Goal: Information Seeking & Learning: Check status

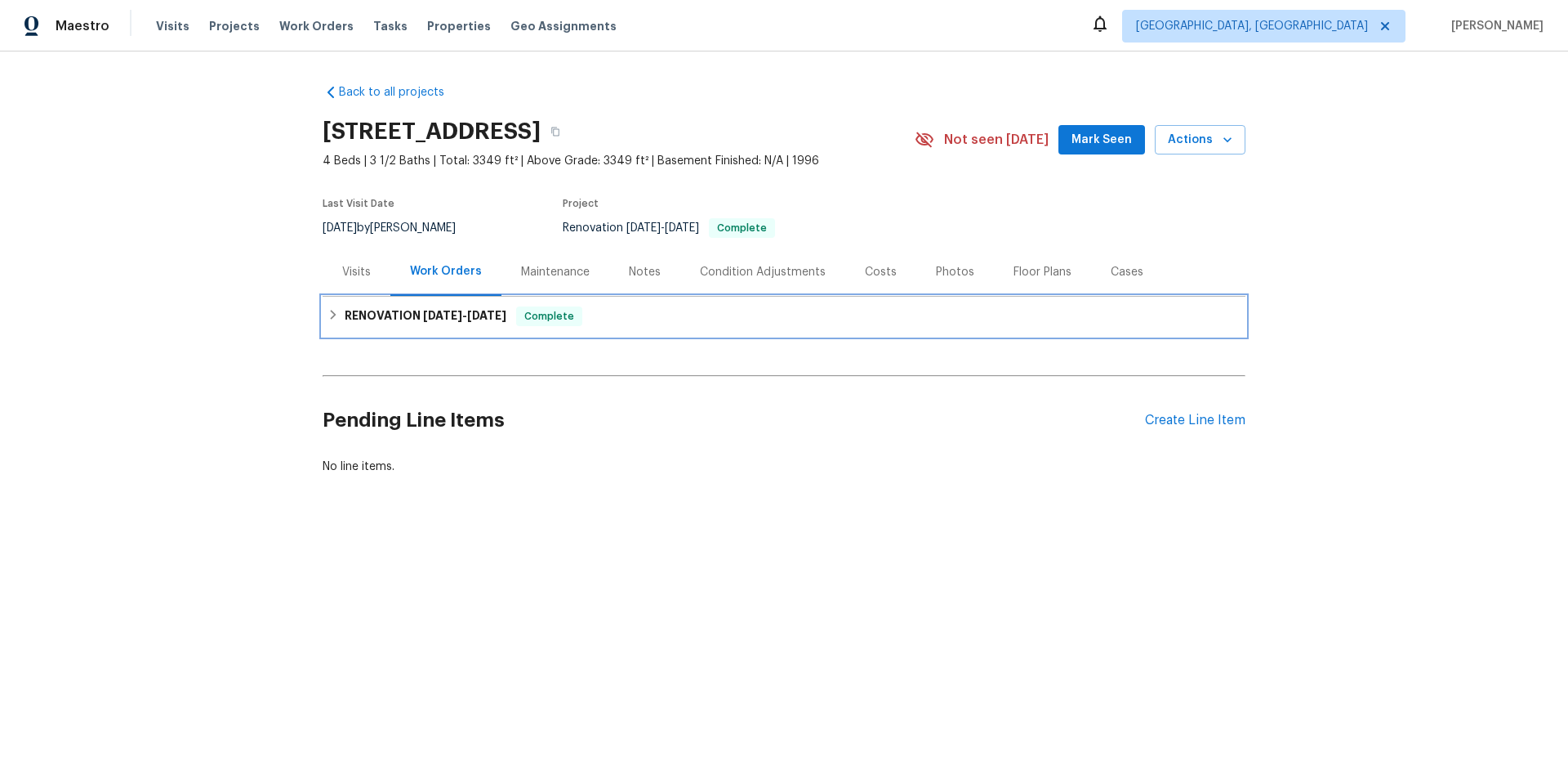
click at [333, 319] on div "RENOVATION [DATE] - [DATE] Complete" at bounding box center [784, 316] width 913 height 19
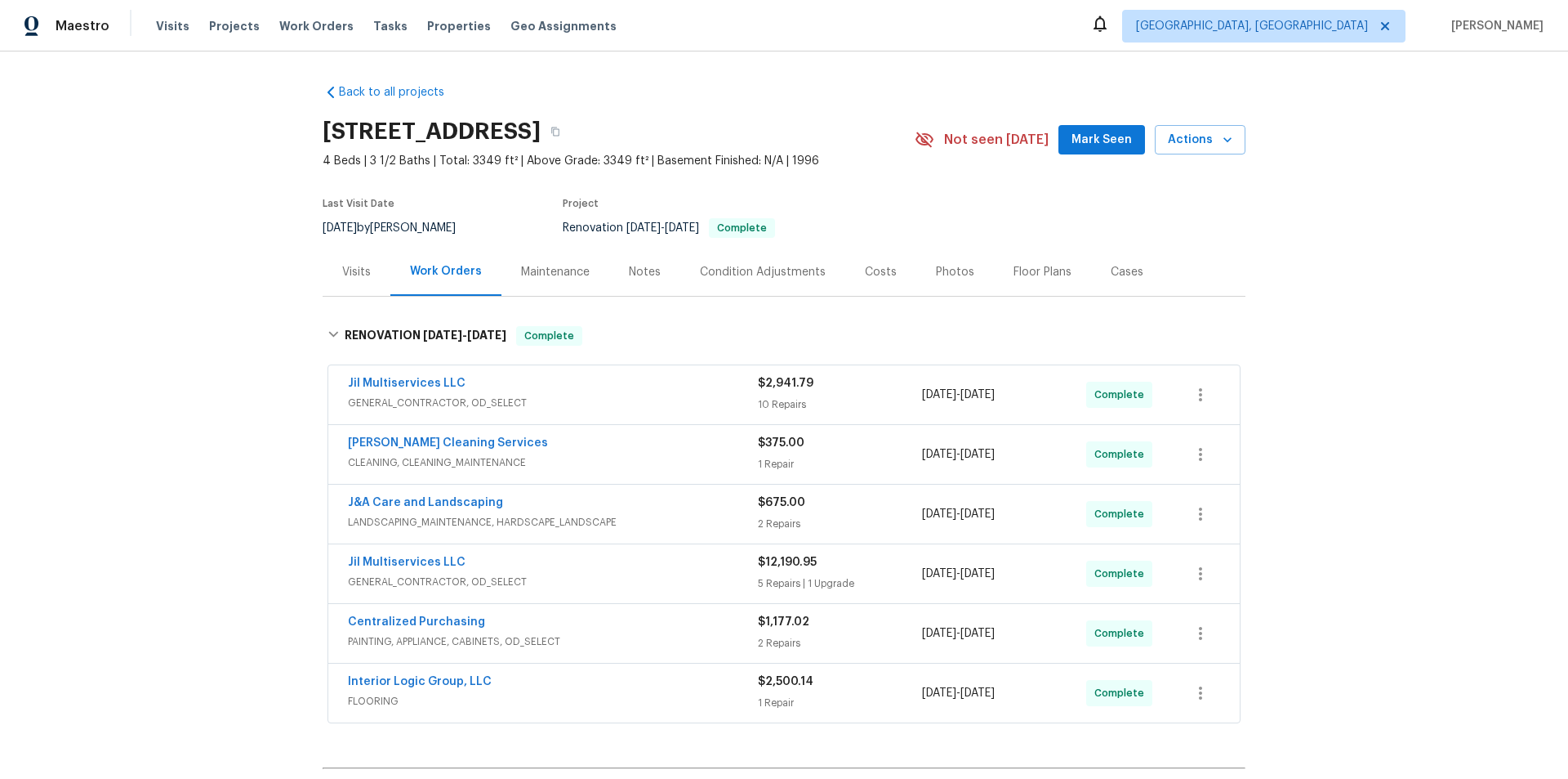
click at [196, 385] on div "Back to all projects [STREET_ADDRESS] 4 Beds | 3 1/2 Baths | Total: 3349 ft² | …" at bounding box center [784, 414] width 1568 height 727
click at [229, 377] on div "Back to all projects [STREET_ADDRESS] 4 Beds | 3 1/2 Baths | Total: 3349 ft² | …" at bounding box center [784, 414] width 1568 height 727
click at [252, 292] on div "Back to all projects [STREET_ADDRESS] 4 Beds | 3 1/2 Baths | Total: 3349 ft² | …" at bounding box center [784, 414] width 1568 height 727
click at [218, 337] on div "Back to all projects 6010 Morganshire Dr, Summerfield, NC 27358 4 Beds | 3 1/2 …" at bounding box center [784, 414] width 1568 height 727
click at [185, 284] on div "Back to all projects 6010 Morganshire Dr, Summerfield, NC 27358 4 Beds | 3 1/2 …" at bounding box center [784, 414] width 1568 height 727
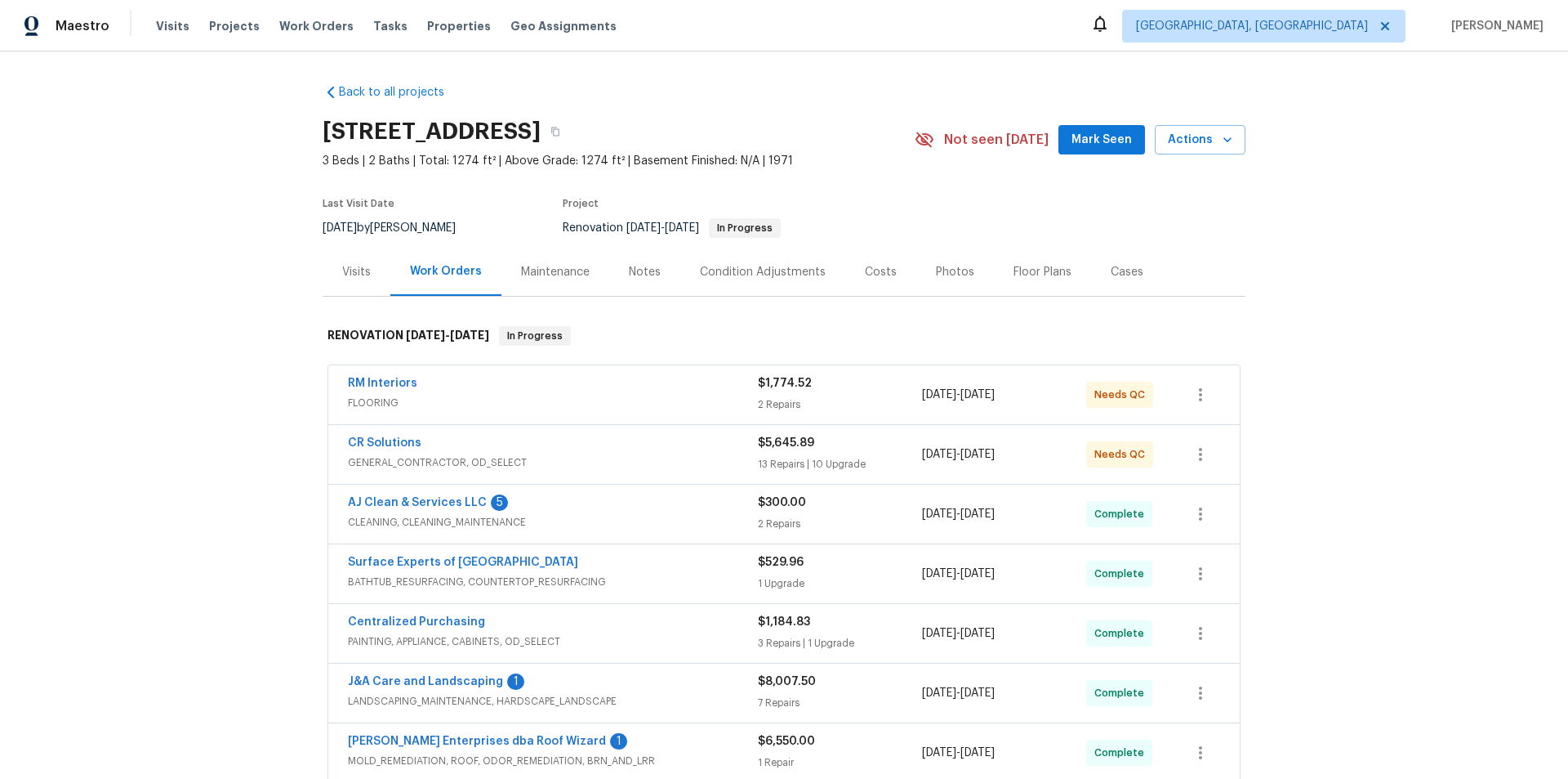
click at [213, 313] on div "Back to all projects 3012 S Mebane St, Burlington, NC 27215 3 Beds | 2 Baths | …" at bounding box center [784, 414] width 1568 height 727
click at [233, 21] on span "Projects" at bounding box center [234, 26] width 51 height 16
click at [212, 394] on div "Back to all projects 3012 S Mebane St, Burlington, NC 27215 3 Beds | 2 Baths | …" at bounding box center [784, 414] width 1568 height 727
click at [221, 320] on div "Back to all projects 3012 S Mebane St, Burlington, NC 27215 3 Beds | 2 Baths | …" at bounding box center [784, 414] width 1568 height 727
click at [240, 181] on div "Back to all projects 3012 S Mebane St, Burlington, NC 27215 3 Beds | 2 Baths | …" at bounding box center [784, 414] width 1568 height 727
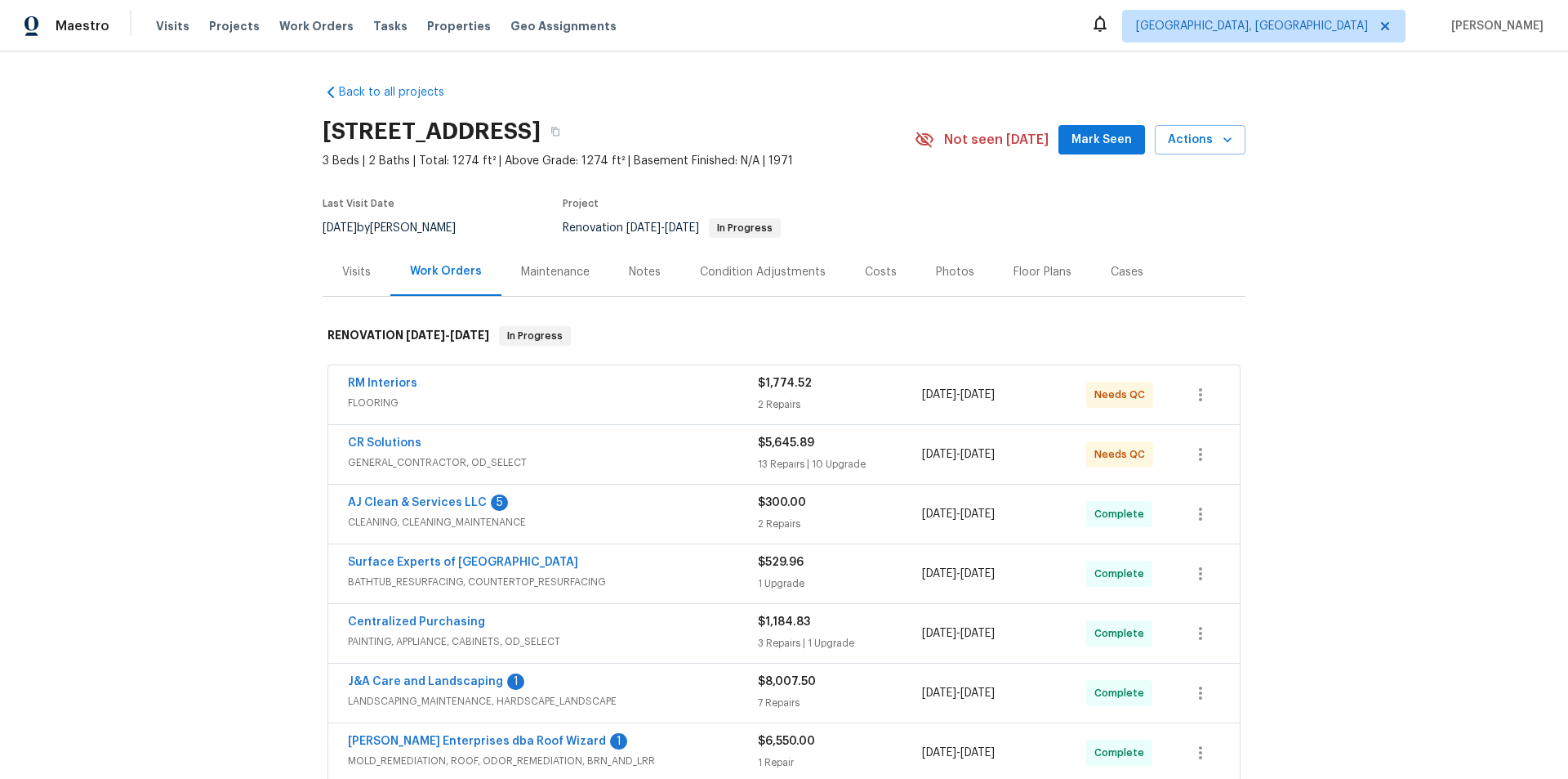
click at [207, 290] on div "Back to all projects 3012 S Mebane St, Burlington, NC 27215 3 Beds | 2 Baths | …" at bounding box center [784, 414] width 1568 height 727
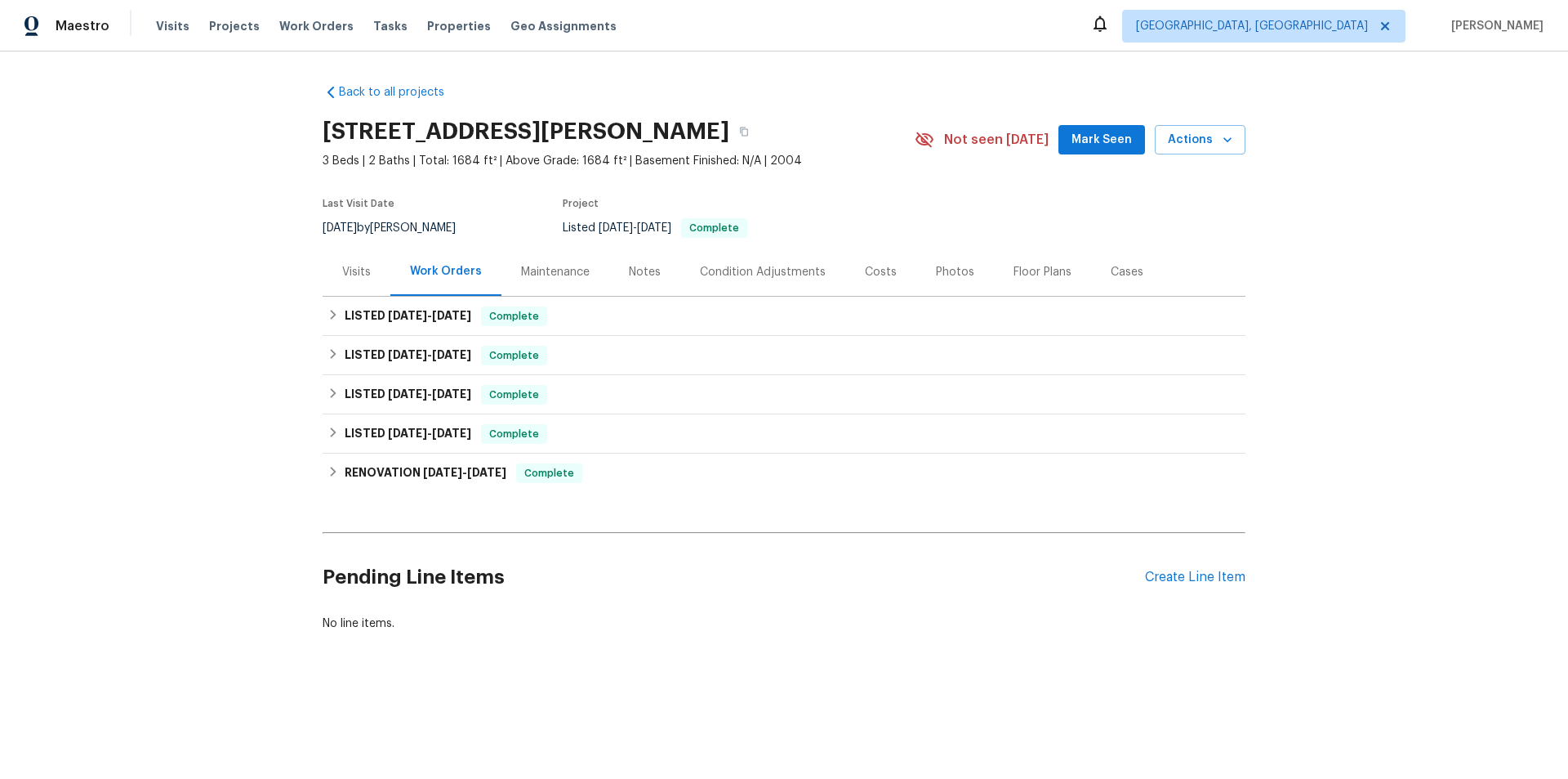
drag, startPoint x: 223, startPoint y: 325, endPoint x: 310, endPoint y: 344, distance: 89.1
click at [225, 325] on div "Back to all projects 117 Dark Wood Ct, Woodruff, SC 29388 3 Beds | 2 Baths | To…" at bounding box center [784, 397] width 1568 height 691
click at [347, 315] on h6 "LISTED 9/17/25 - 9/30/25" at bounding box center [408, 316] width 127 height 19
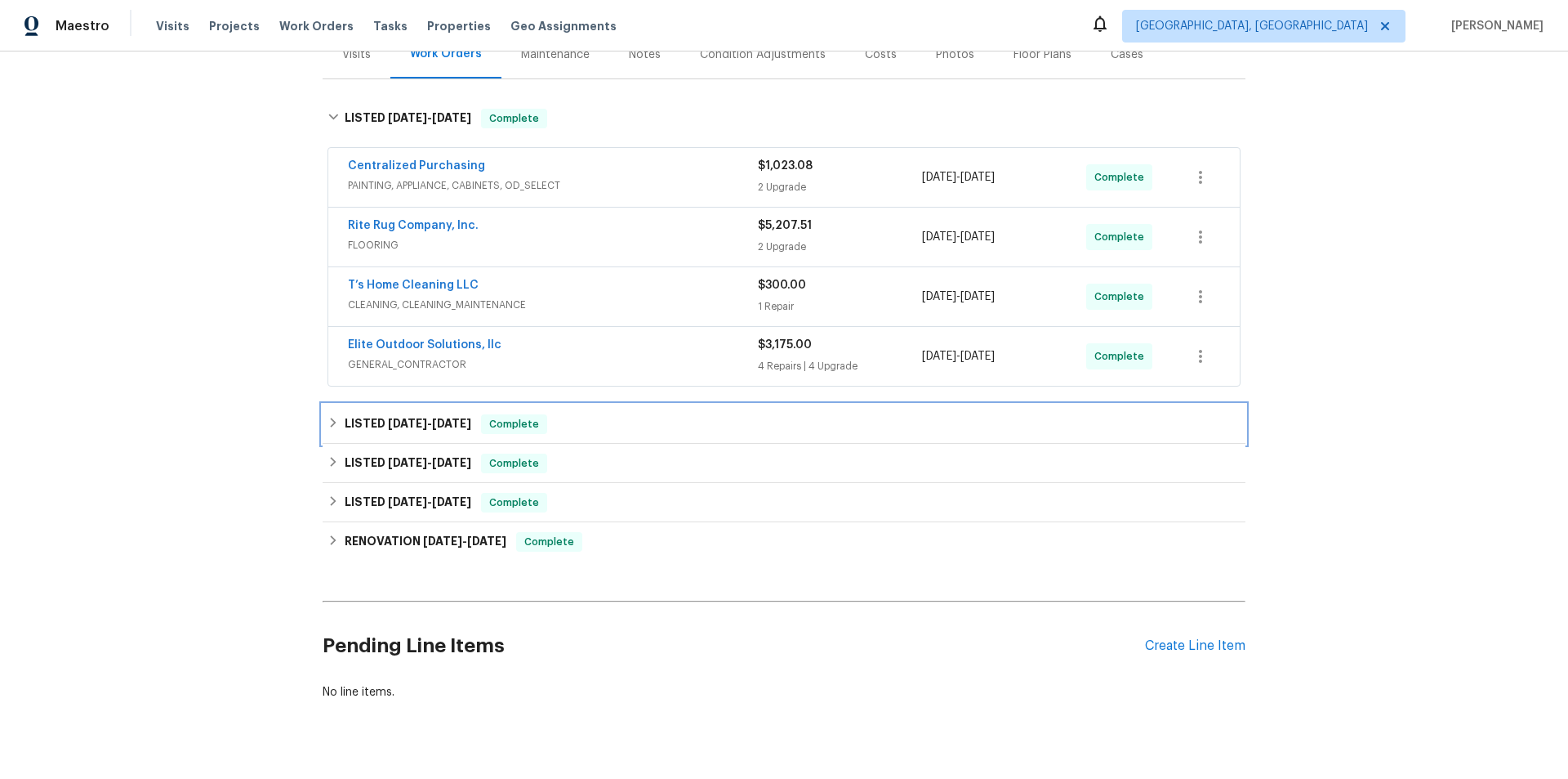
drag, startPoint x: 358, startPoint y: 426, endPoint x: 321, endPoint y: 434, distance: 37.9
click at [356, 425] on h6 "LISTED 8/15/25 - 8/19/25" at bounding box center [408, 424] width 127 height 19
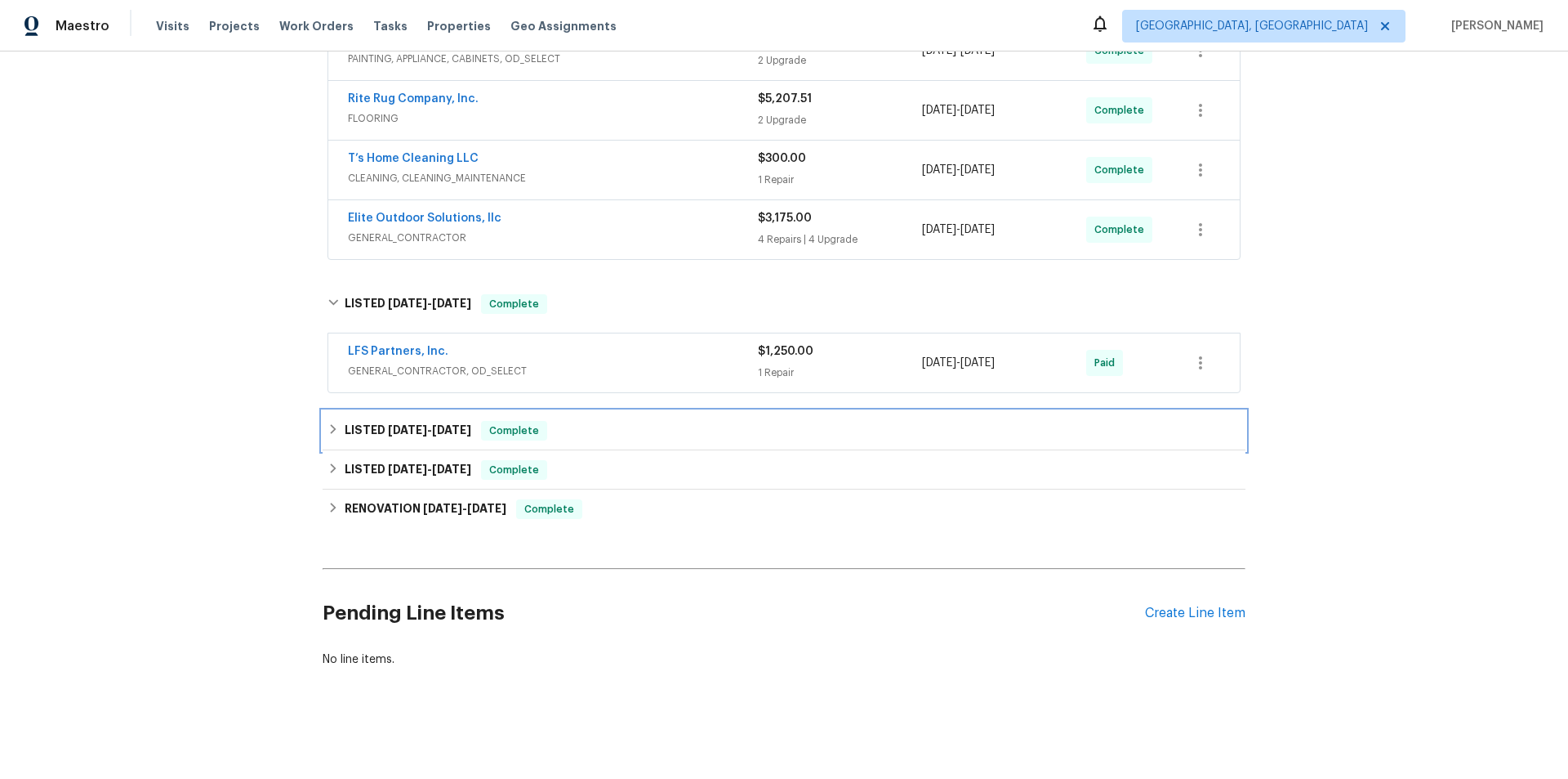
click at [344, 438] on div "LISTED 7/29/25 - 7/31/25 Complete" at bounding box center [784, 430] width 923 height 39
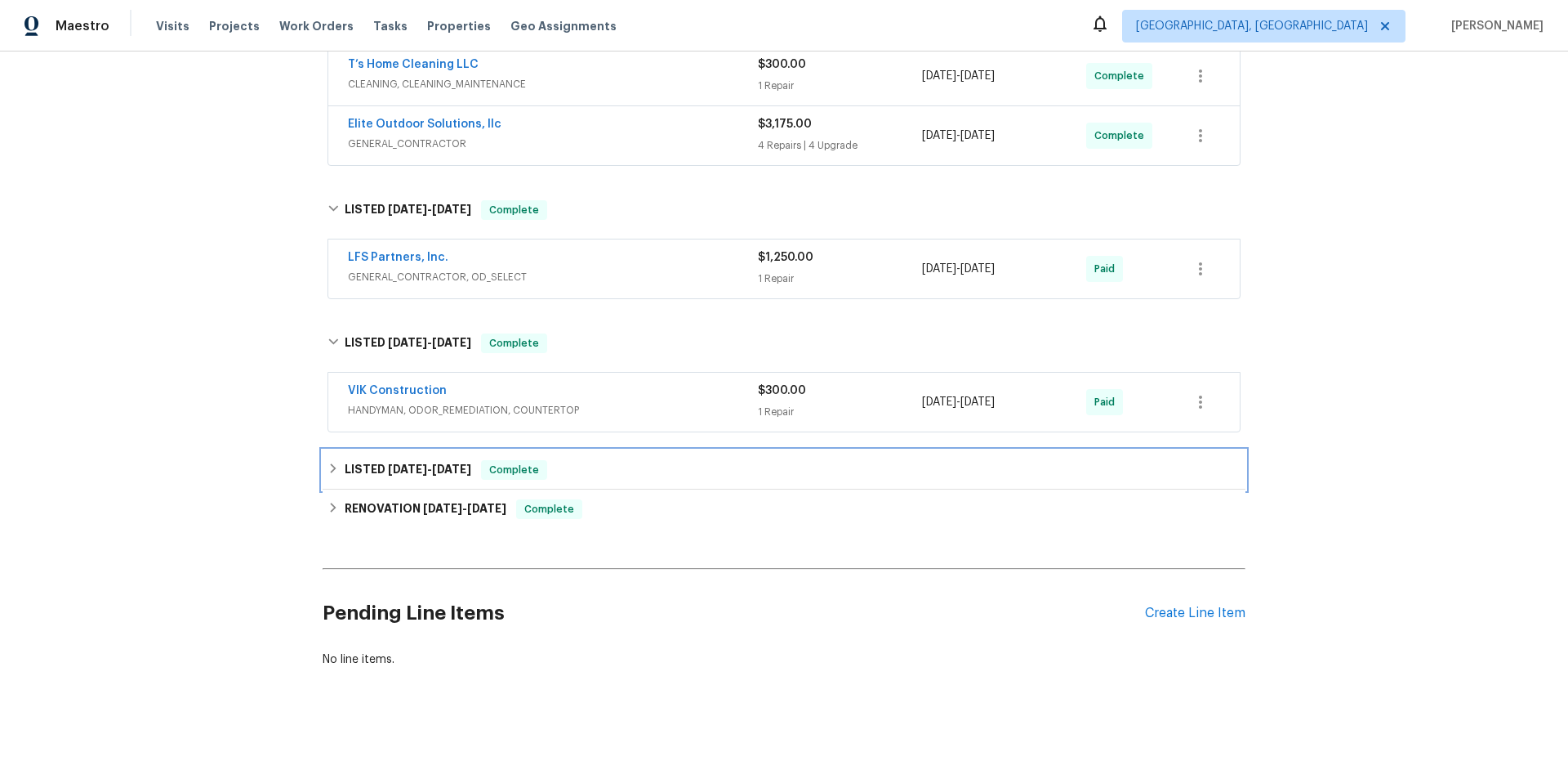
click at [331, 463] on icon at bounding box center [334, 468] width 6 height 10
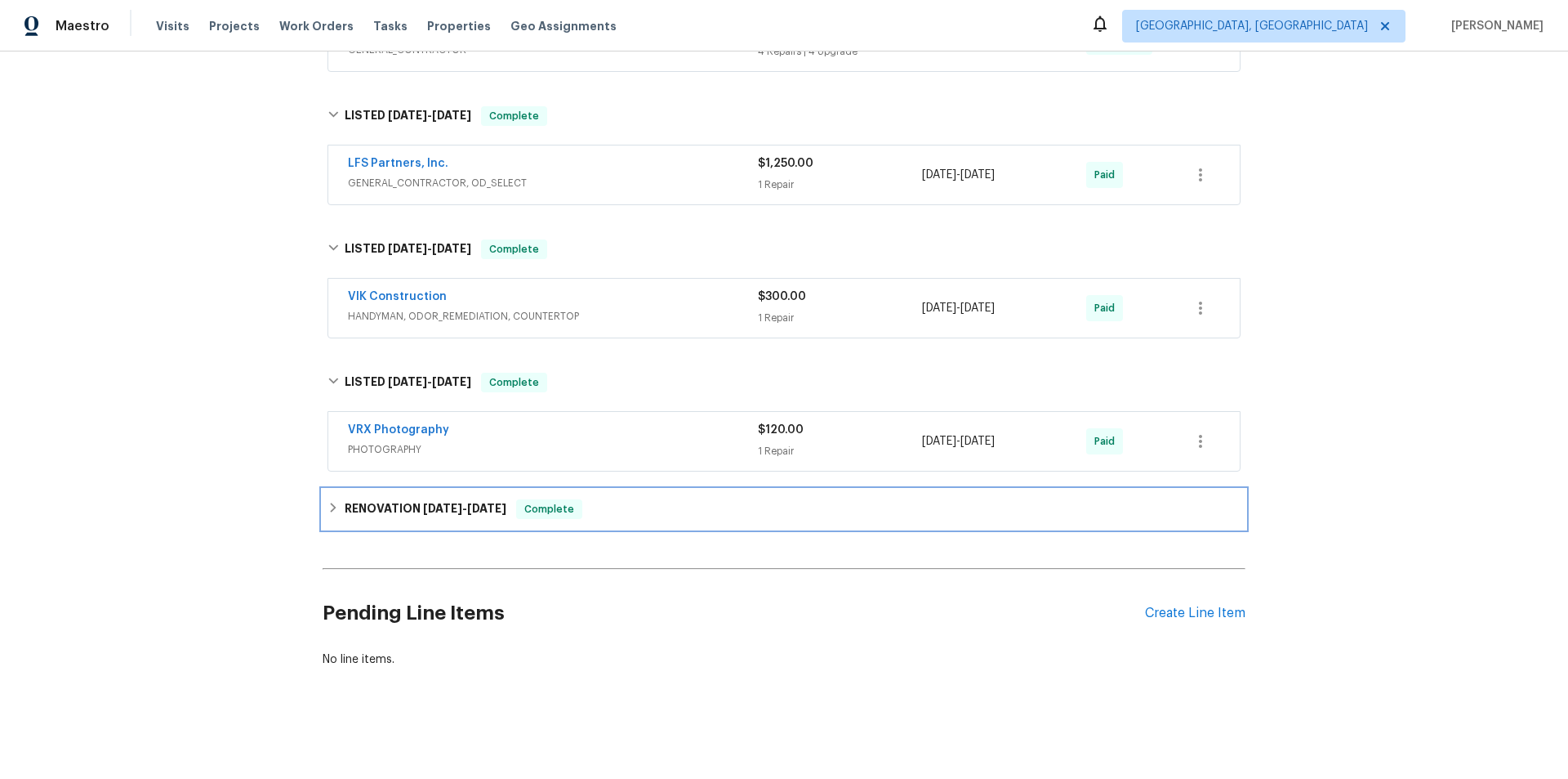
drag, startPoint x: 351, startPoint y: 486, endPoint x: 305, endPoint y: 545, distance: 74.8
click at [348, 489] on div "RENOVATION 3/11/25 - 3/12/25 Complete" at bounding box center [784, 508] width 923 height 39
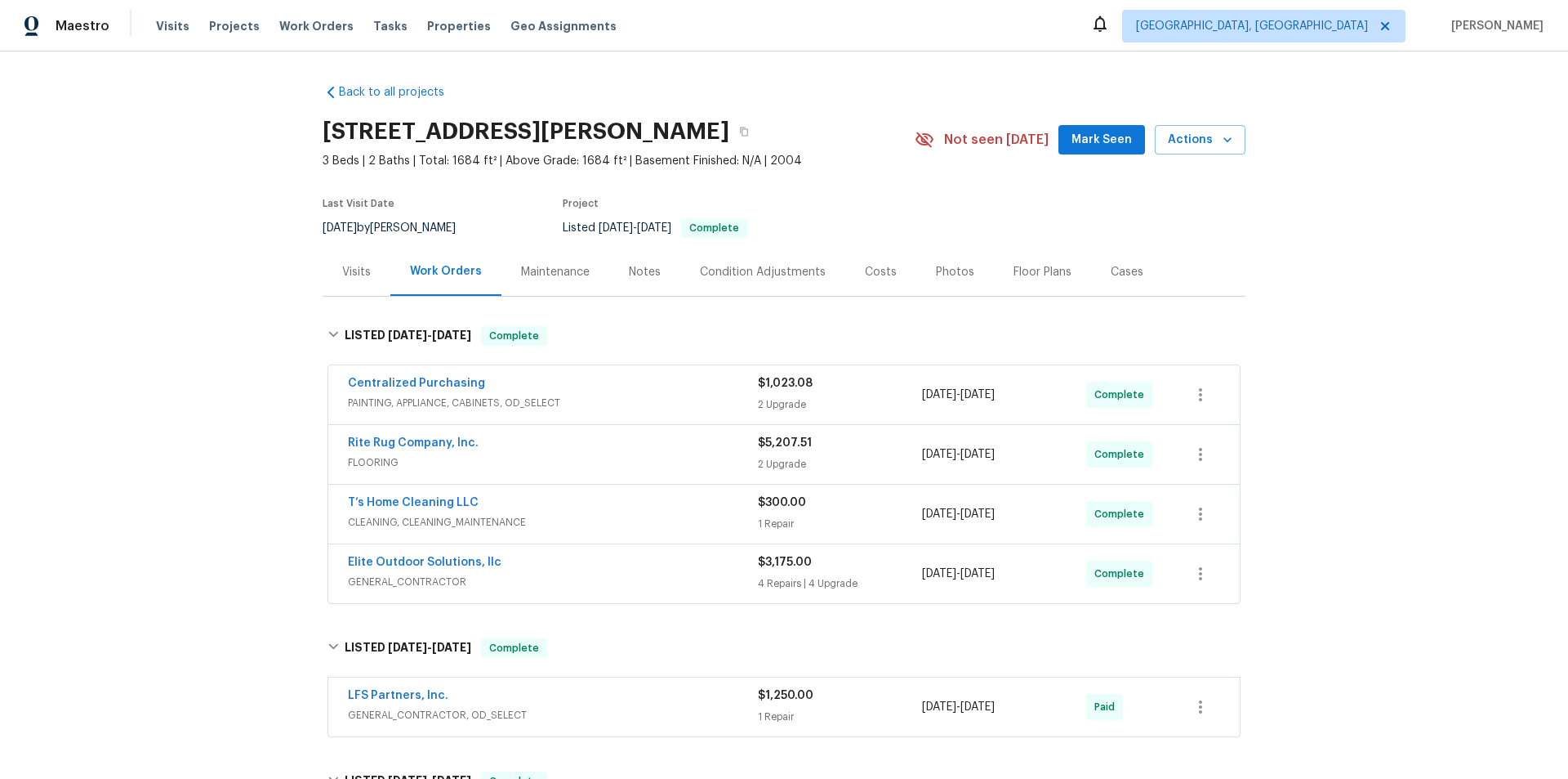
click at [256, 352] on div "Back to all projects 117 Dark Wood Ct, Woodruff, SC 29388 3 Beds | 2 Baths | To…" at bounding box center [784, 414] width 1568 height 727
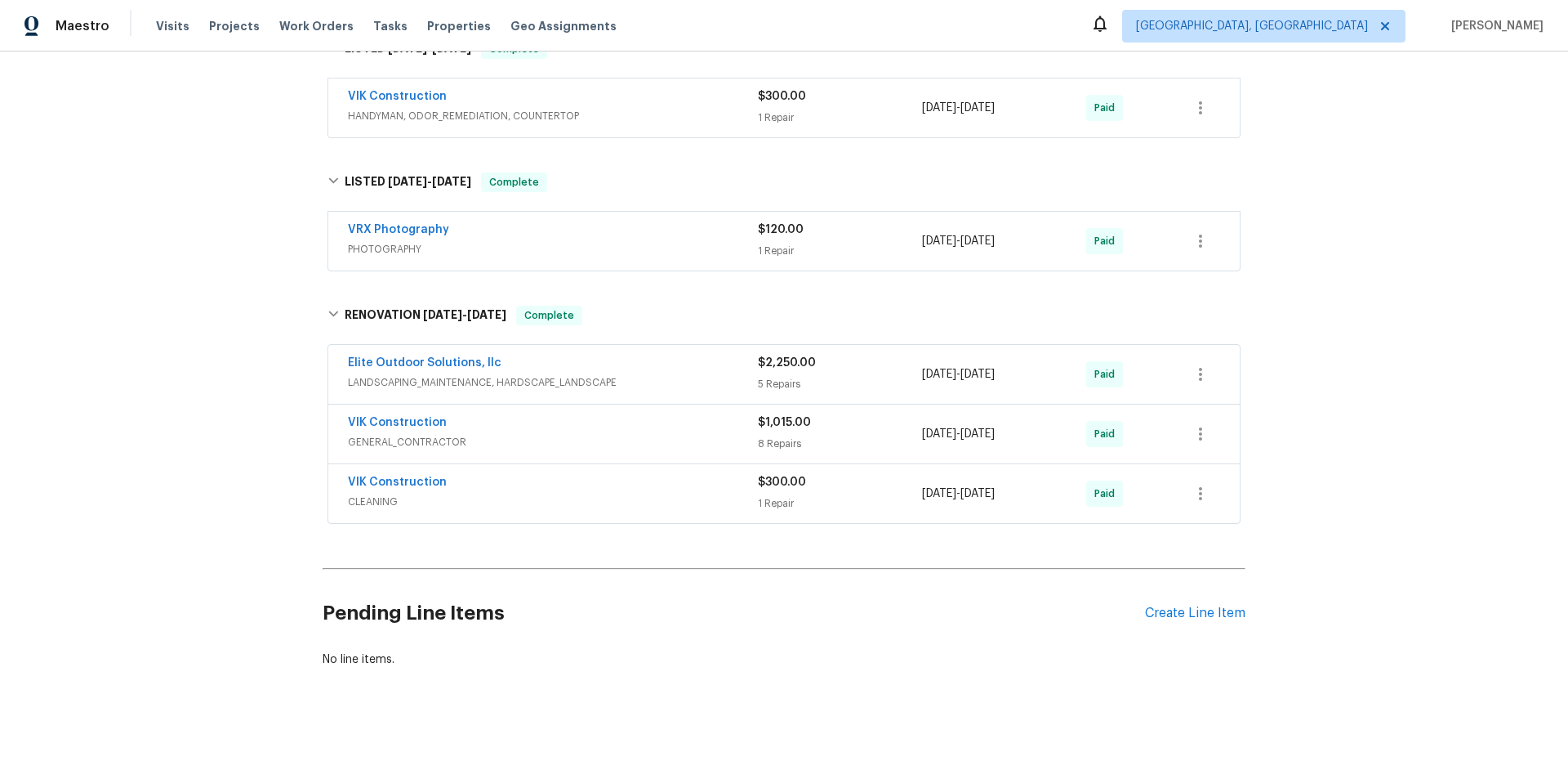
scroll to position [94, 0]
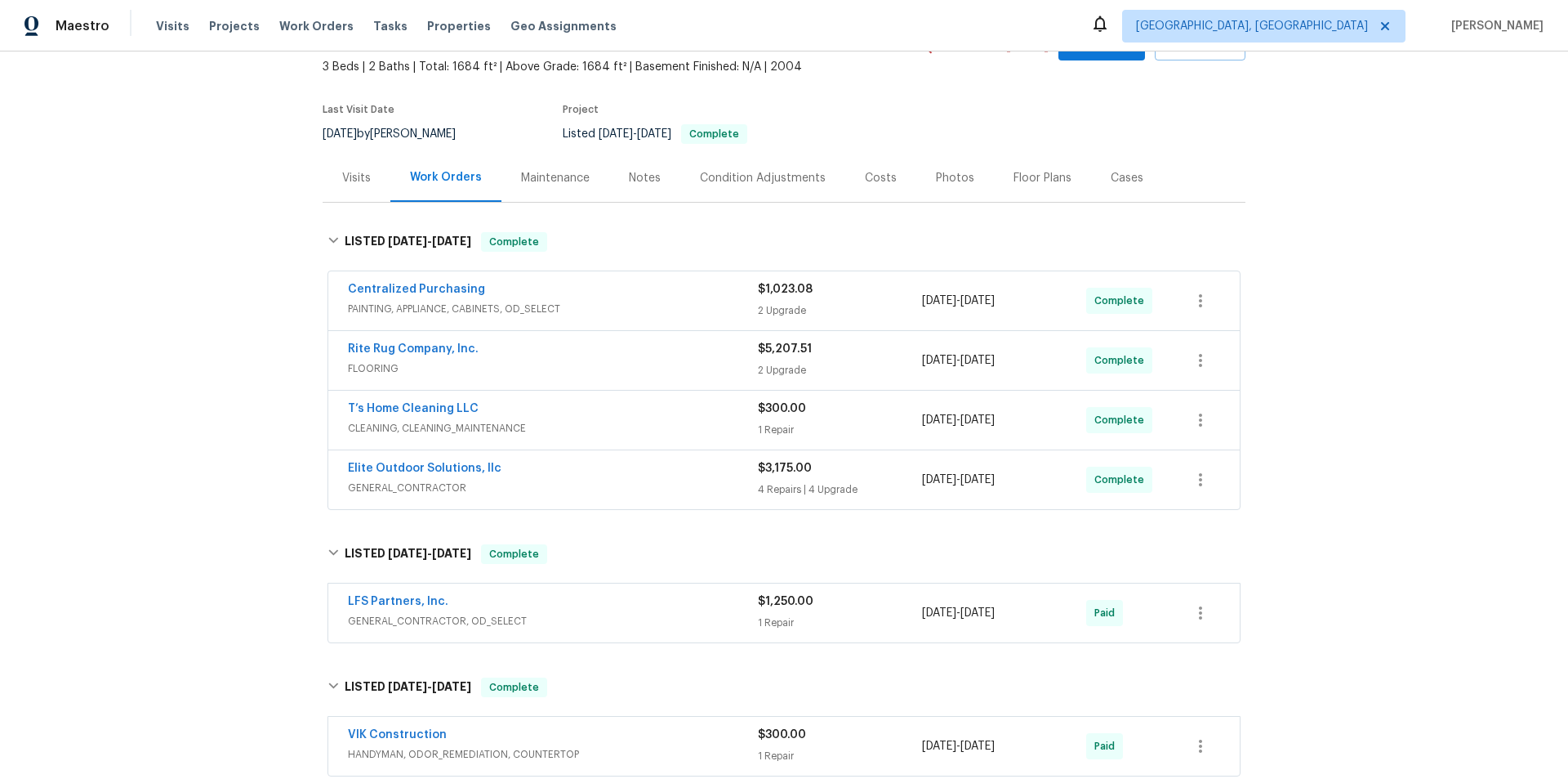
click at [211, 354] on div "Back to all projects 117 Dark Wood Ct, Woodruff, SC 29388 3 Beds | 2 Baths | To…" at bounding box center [784, 414] width 1568 height 727
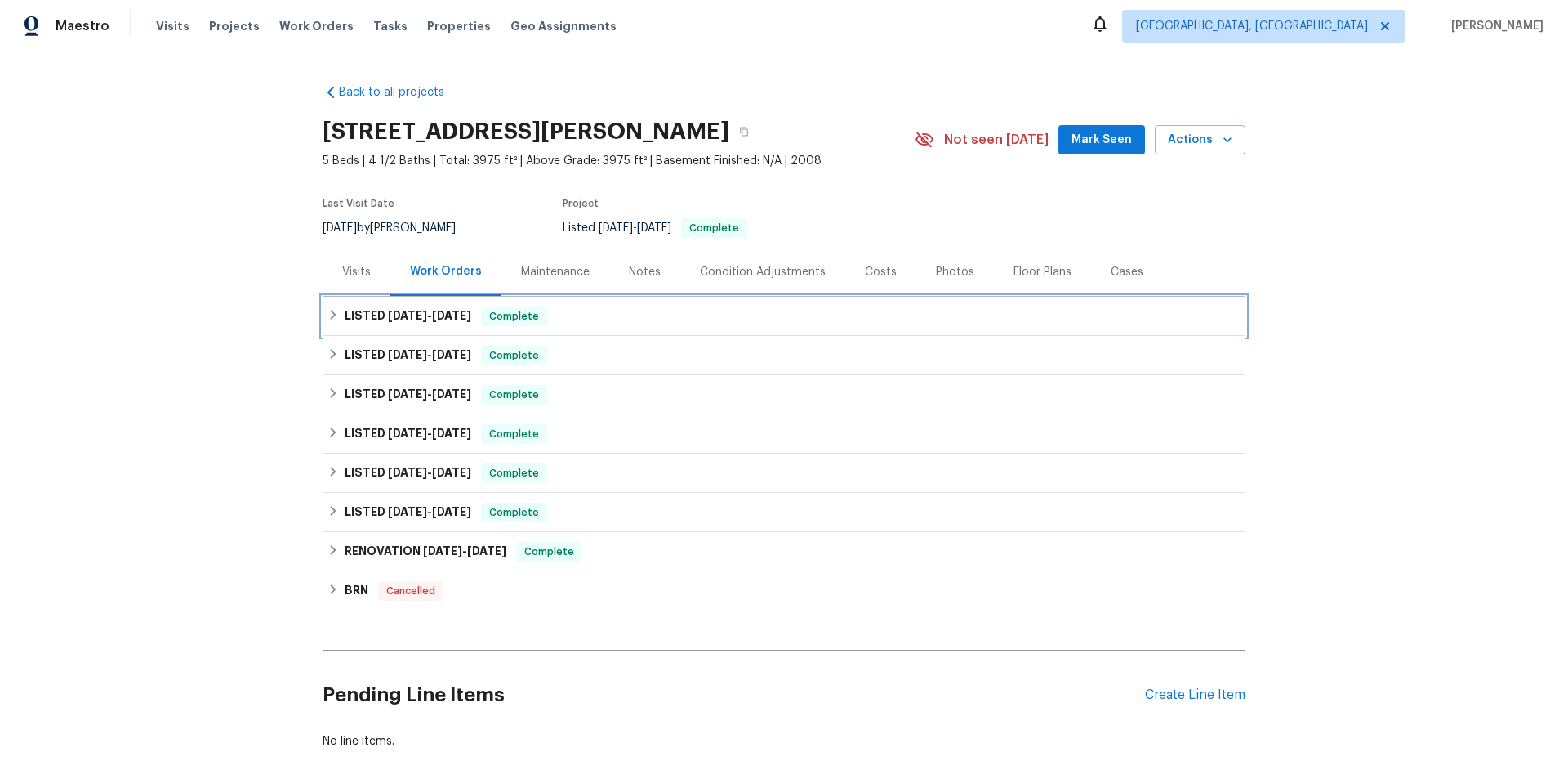
click at [331, 312] on icon at bounding box center [333, 315] width 12 height 12
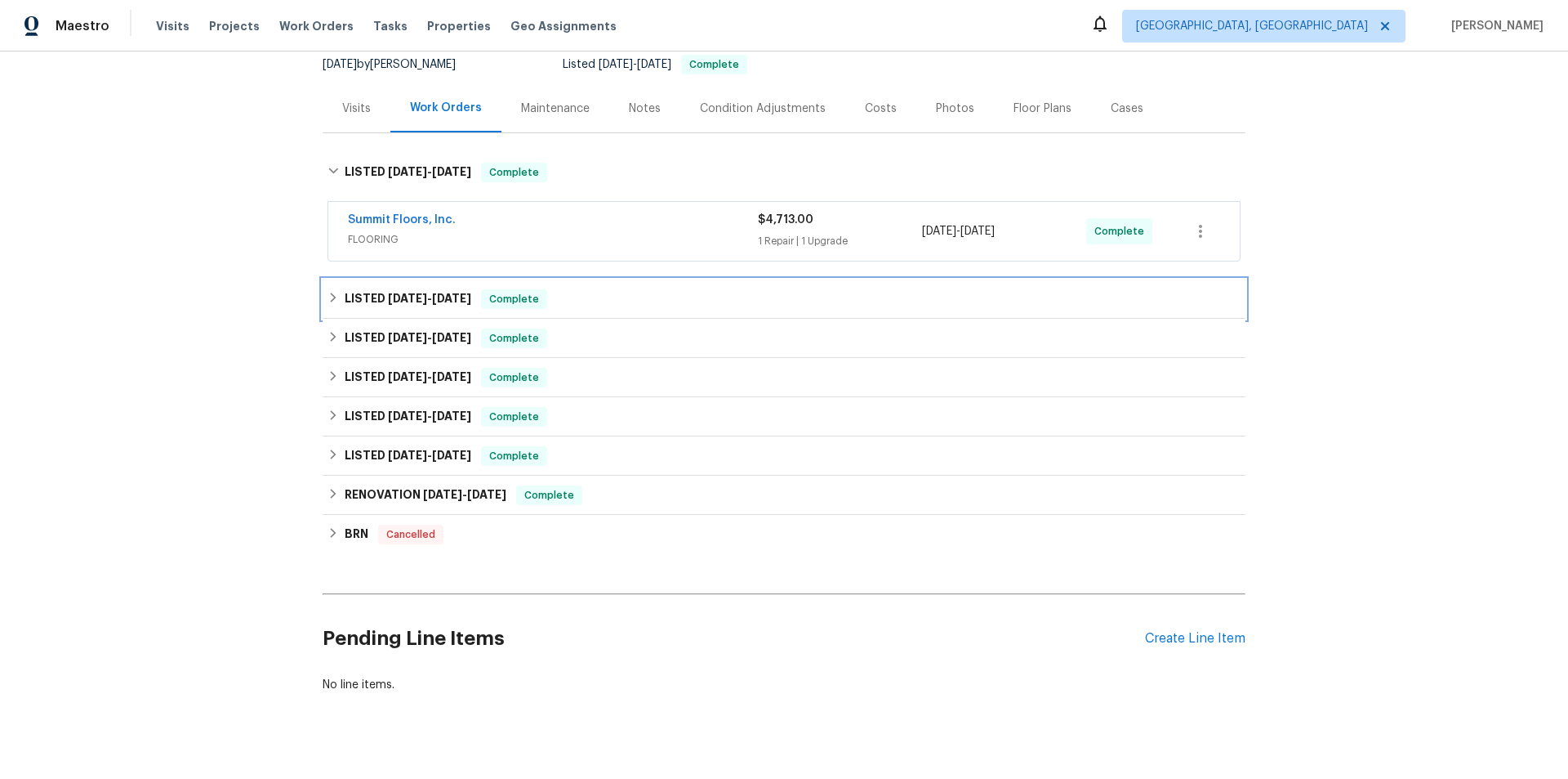
click at [332, 301] on icon at bounding box center [333, 298] width 12 height 12
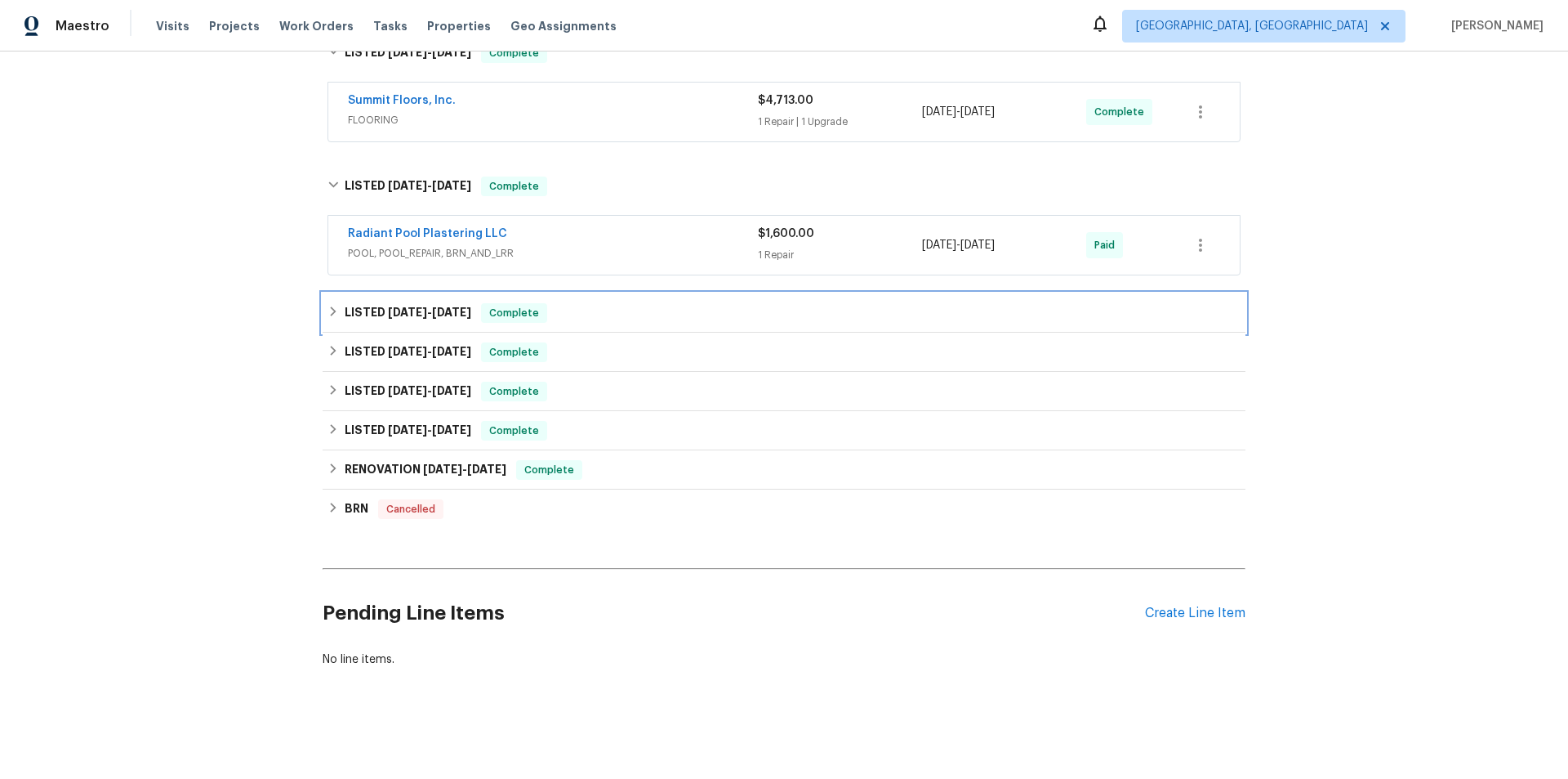
click at [348, 303] on h6 "LISTED 7/22/25 - 7/25/25" at bounding box center [408, 313] width 127 height 19
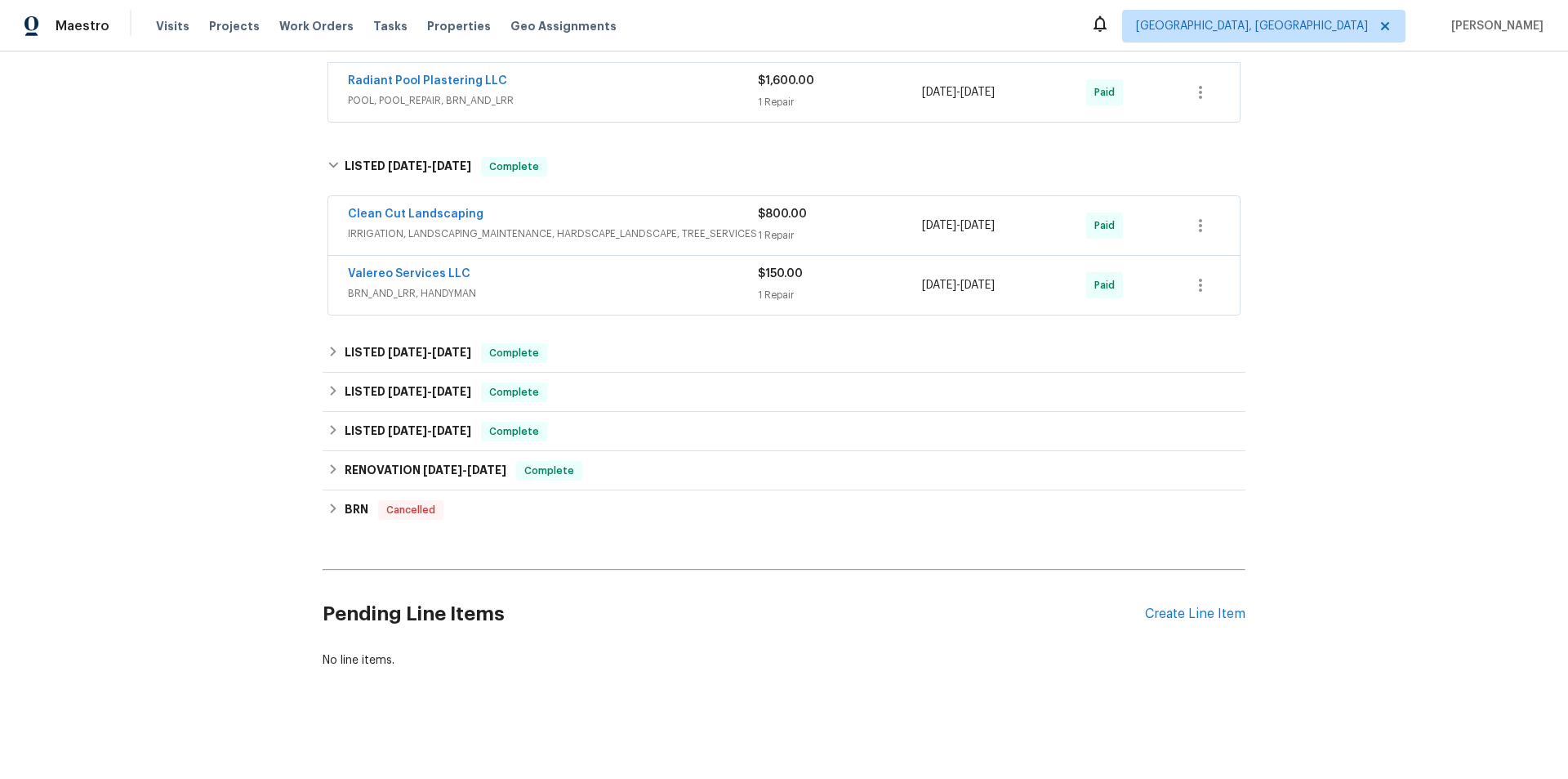
click at [342, 326] on div "Back to all projects 28514 Blue Holly Ln, Katy, TX 77494 5 Beds | 4 1/2 Baths |…" at bounding box center [784, 159] width 923 height 1046
click at [345, 348] on h6 "LISTED 5/23/25 - 6/9/25" at bounding box center [408, 352] width 127 height 19
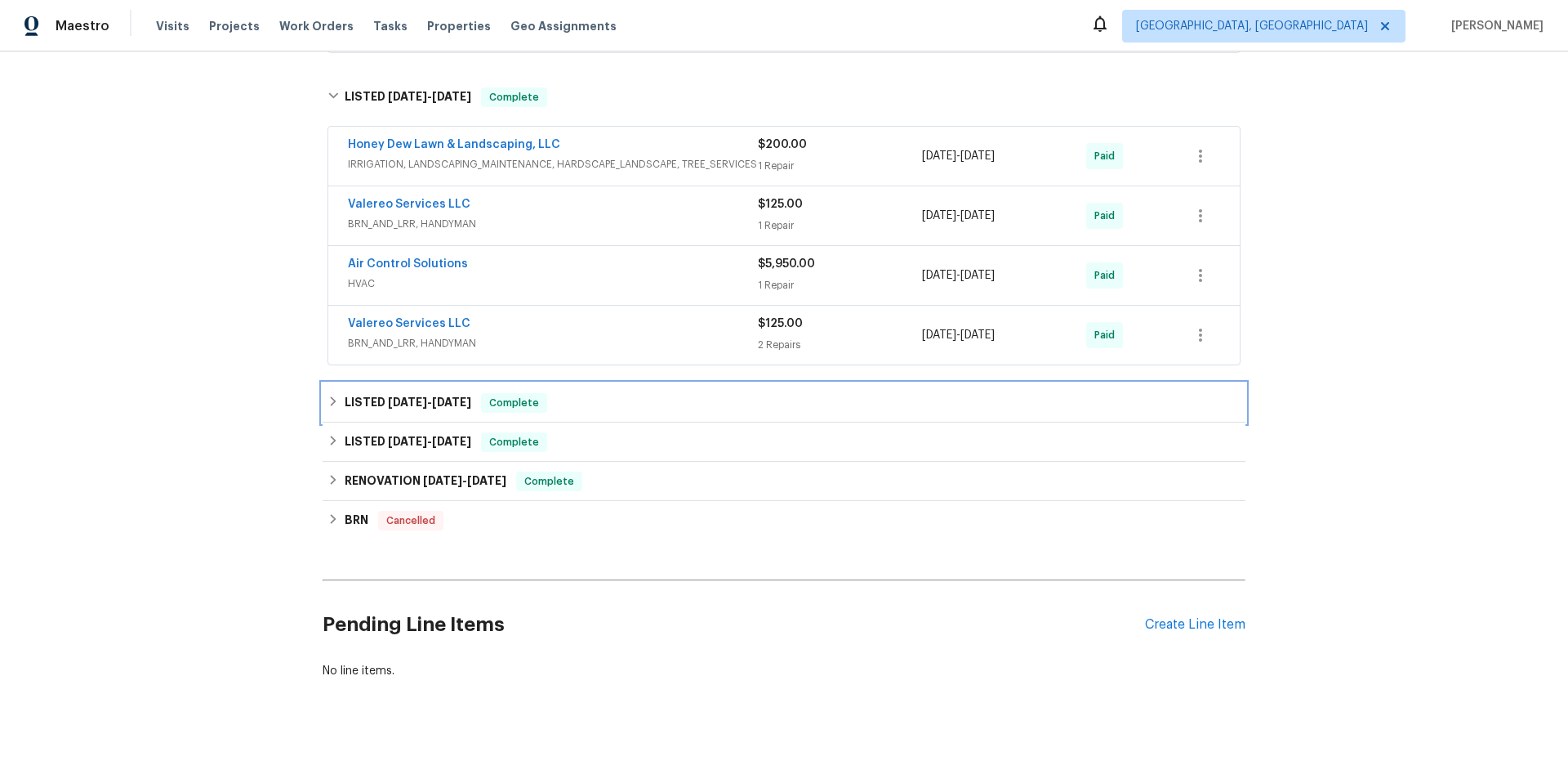
drag, startPoint x: 342, startPoint y: 413, endPoint x: 313, endPoint y: 409, distance: 29.3
click at [342, 413] on div "LISTED 5/15/25 - 5/19/25 Complete" at bounding box center [784, 402] width 923 height 39
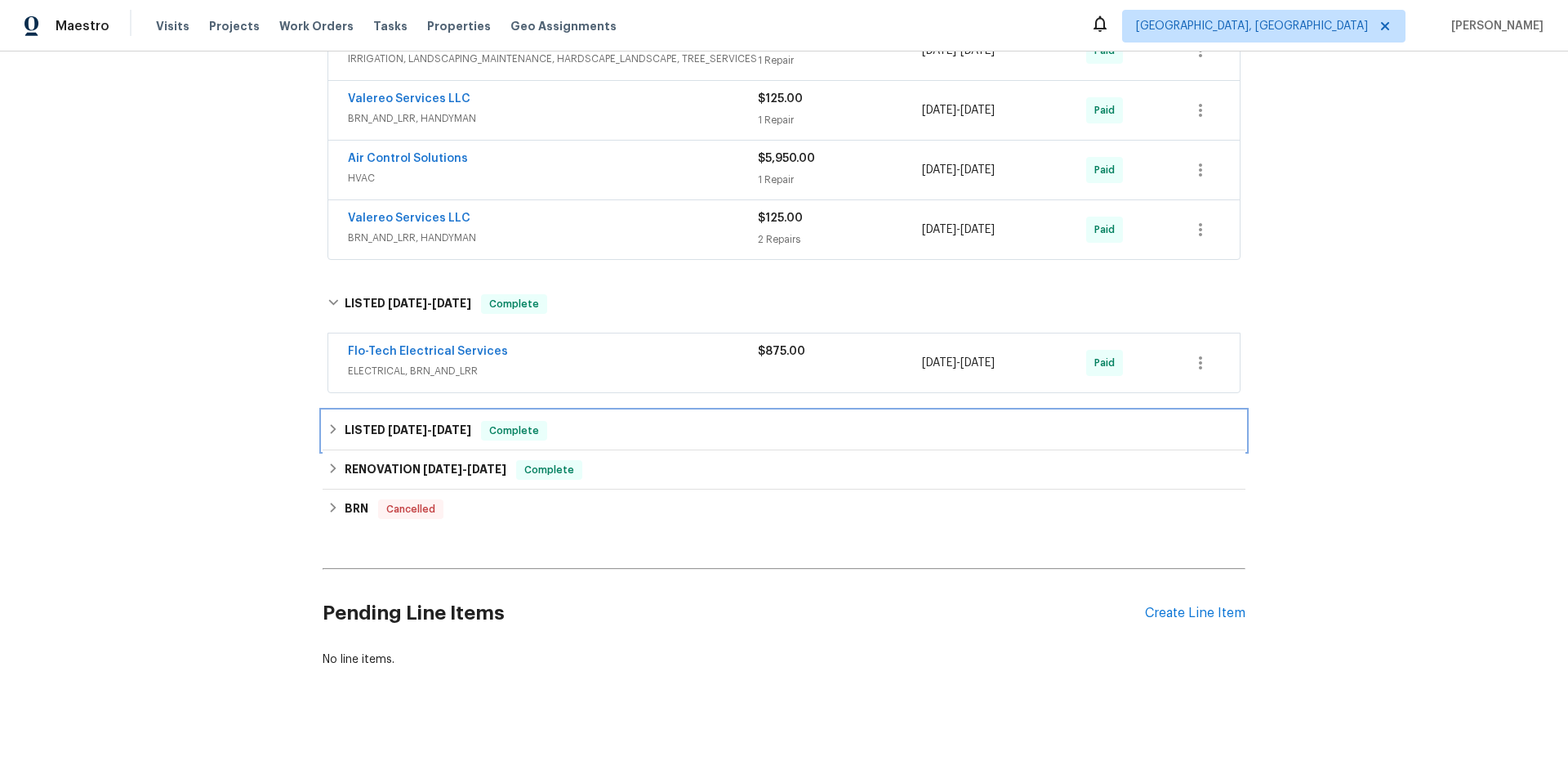
click at [345, 421] on h6 "LISTED 4/2/25 - 4/8/25" at bounding box center [408, 430] width 127 height 19
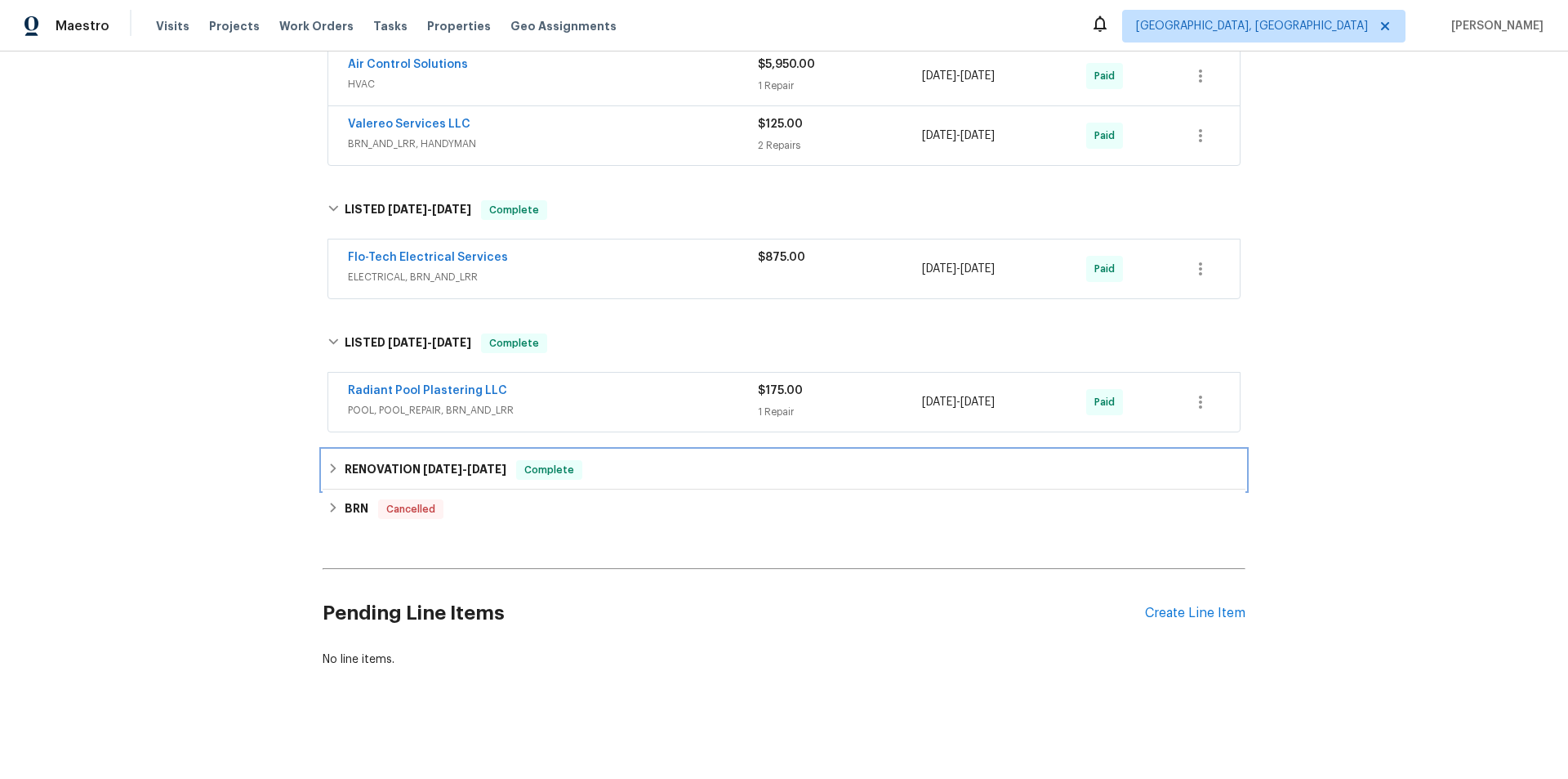
drag, startPoint x: 324, startPoint y: 455, endPoint x: 295, endPoint y: 461, distance: 29.6
click at [327, 462] on icon at bounding box center [333, 468] width 12 height 12
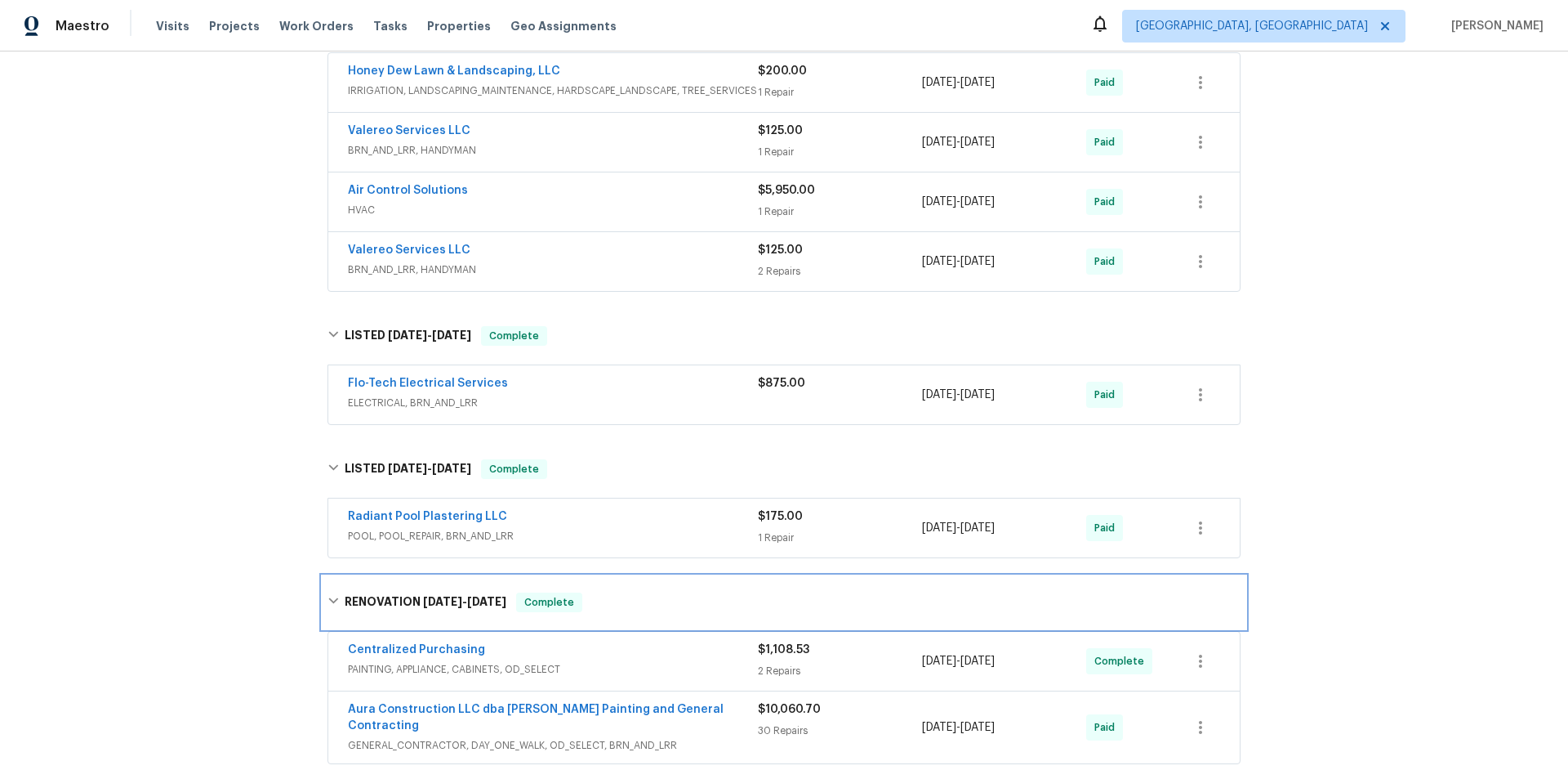
scroll to position [906, 0]
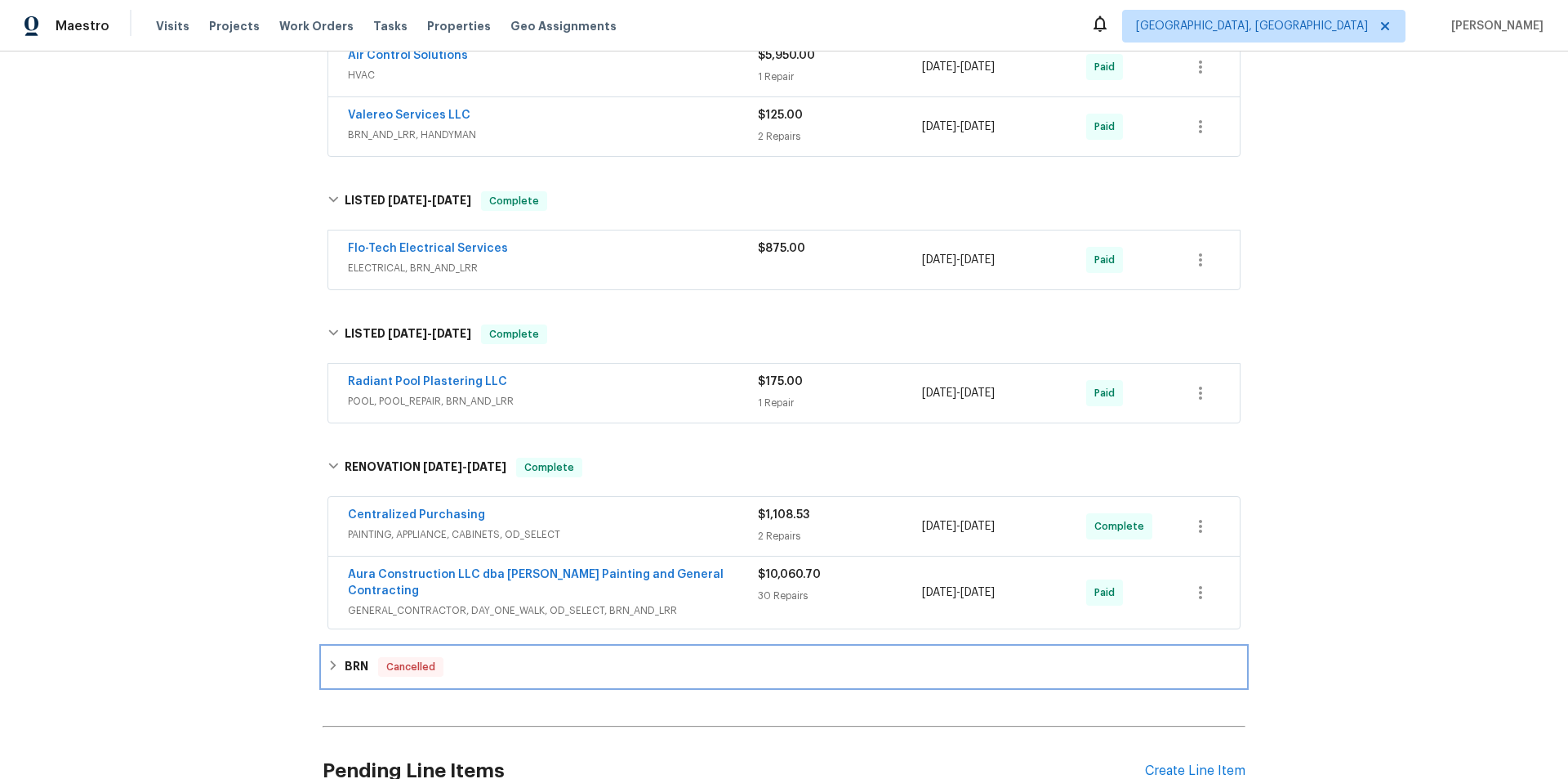
drag, startPoint x: 349, startPoint y: 642, endPoint x: 355, endPoint y: 662, distance: 20.9
click at [355, 662] on div "BRN Cancelled" at bounding box center [784, 666] width 923 height 39
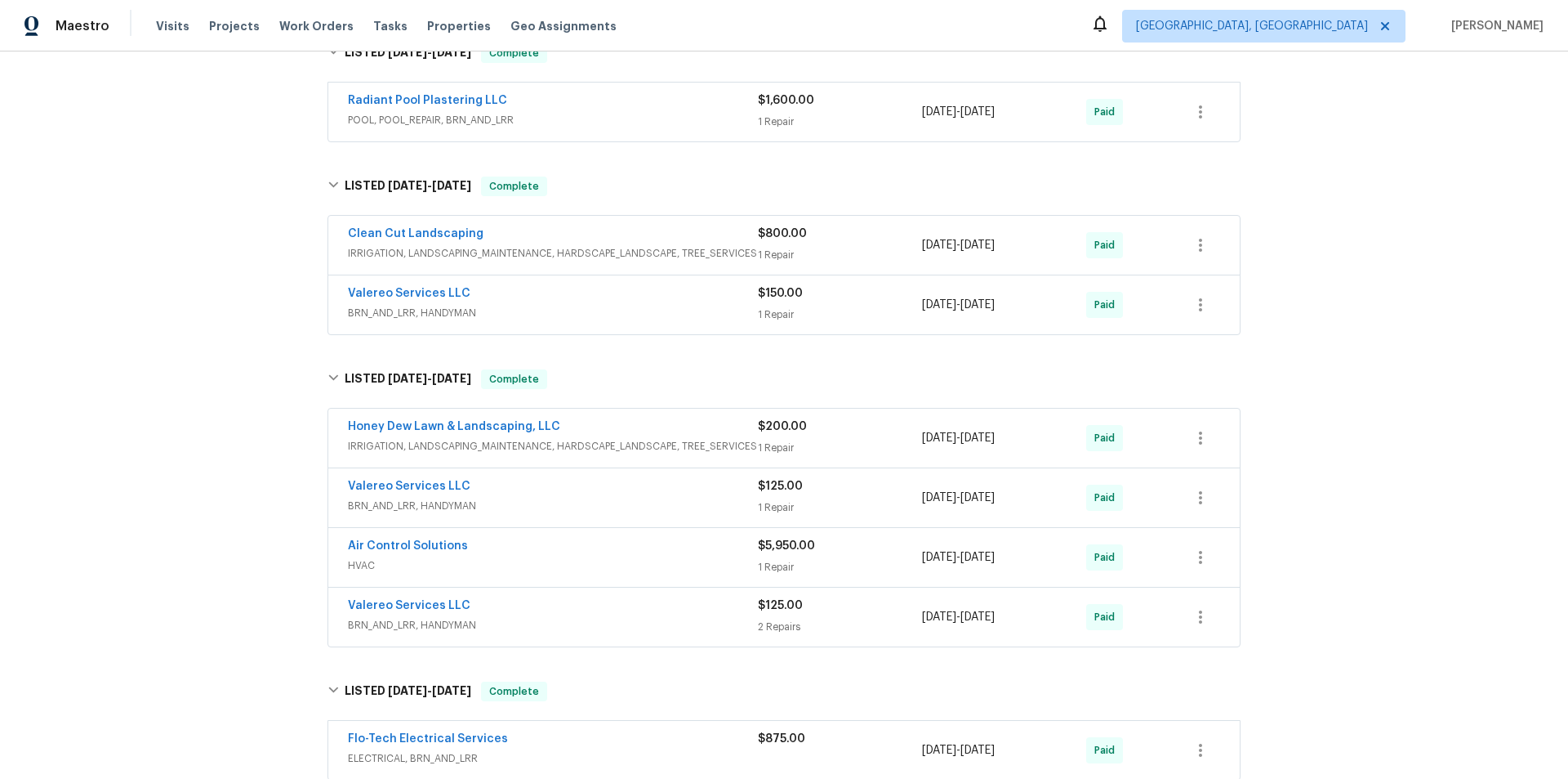
scroll to position [0, 0]
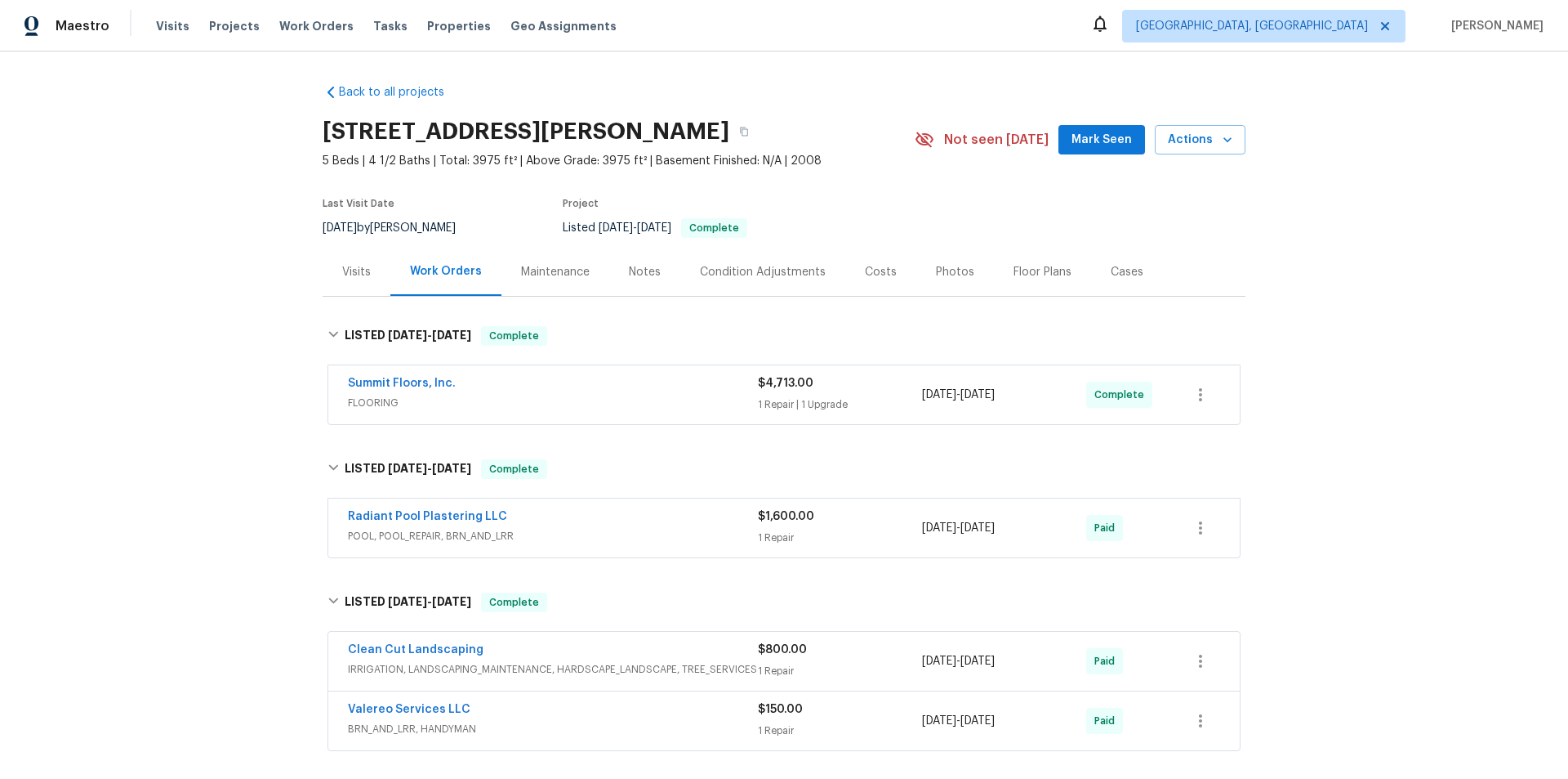
click at [207, 352] on div "Back to all projects 28514 Blue Holly Ln, Katy, TX 77494 5 Beds | 4 1/2 Baths |…" at bounding box center [784, 414] width 1568 height 727
click at [174, 365] on div "Back to all projects 28514 Blue Holly Ln, Katy, TX 77494 5 Beds | 4 1/2 Baths |…" at bounding box center [784, 414] width 1568 height 727
click at [250, 288] on div "Back to all projects 28514 Blue Holly Ln, Katy, TX 77494 5 Beds | 4 1/2 Baths |…" at bounding box center [784, 414] width 1568 height 727
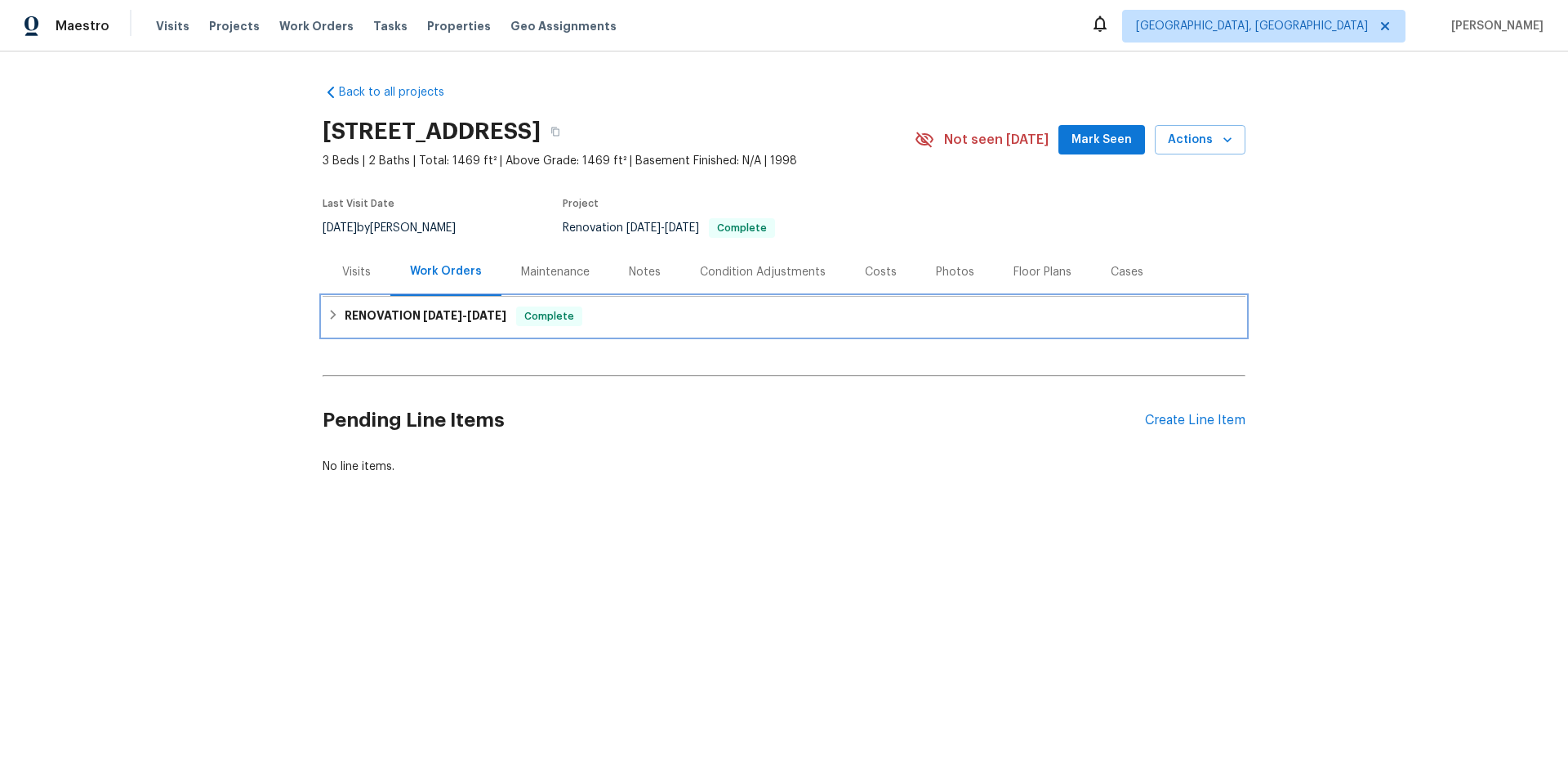
click at [358, 321] on h6 "RENOVATION [DATE] - [DATE]" at bounding box center [425, 316] width 162 height 19
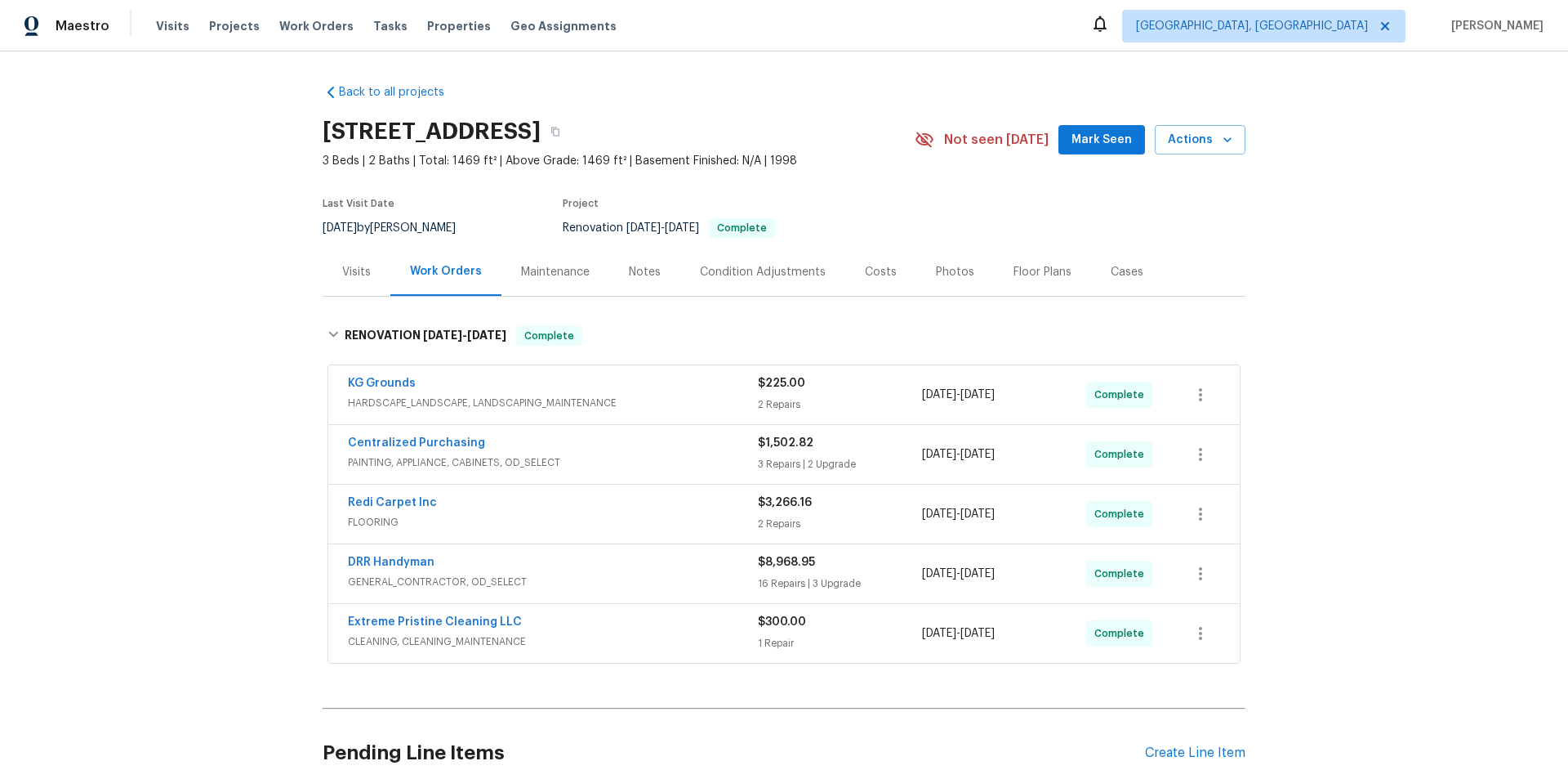
click at [210, 296] on div "Back to all projects [STREET_ADDRESS] 3 Beds | 2 Baths | Total: 1469 ft² | Abov…" at bounding box center [784, 414] width 1568 height 727
click at [212, 352] on div "Back to all projects [STREET_ADDRESS] 3 Beds | 2 Baths | Total: 1469 ft² | Abov…" at bounding box center [784, 414] width 1568 height 727
click at [193, 295] on div "Back to all projects [STREET_ADDRESS] 3 Beds | 2 Baths | Total: 1469 ft² | Abov…" at bounding box center [784, 414] width 1568 height 727
click at [155, 429] on div "Back to all projects [STREET_ADDRESS] 3 Beds | 2 Baths | Total: 1469 ft² | Abov…" at bounding box center [784, 414] width 1568 height 727
click at [270, 289] on div "Back to all projects [STREET_ADDRESS] 3 Beds | 2 Baths | Total: 1469 ft² | Abov…" at bounding box center [784, 414] width 1568 height 727
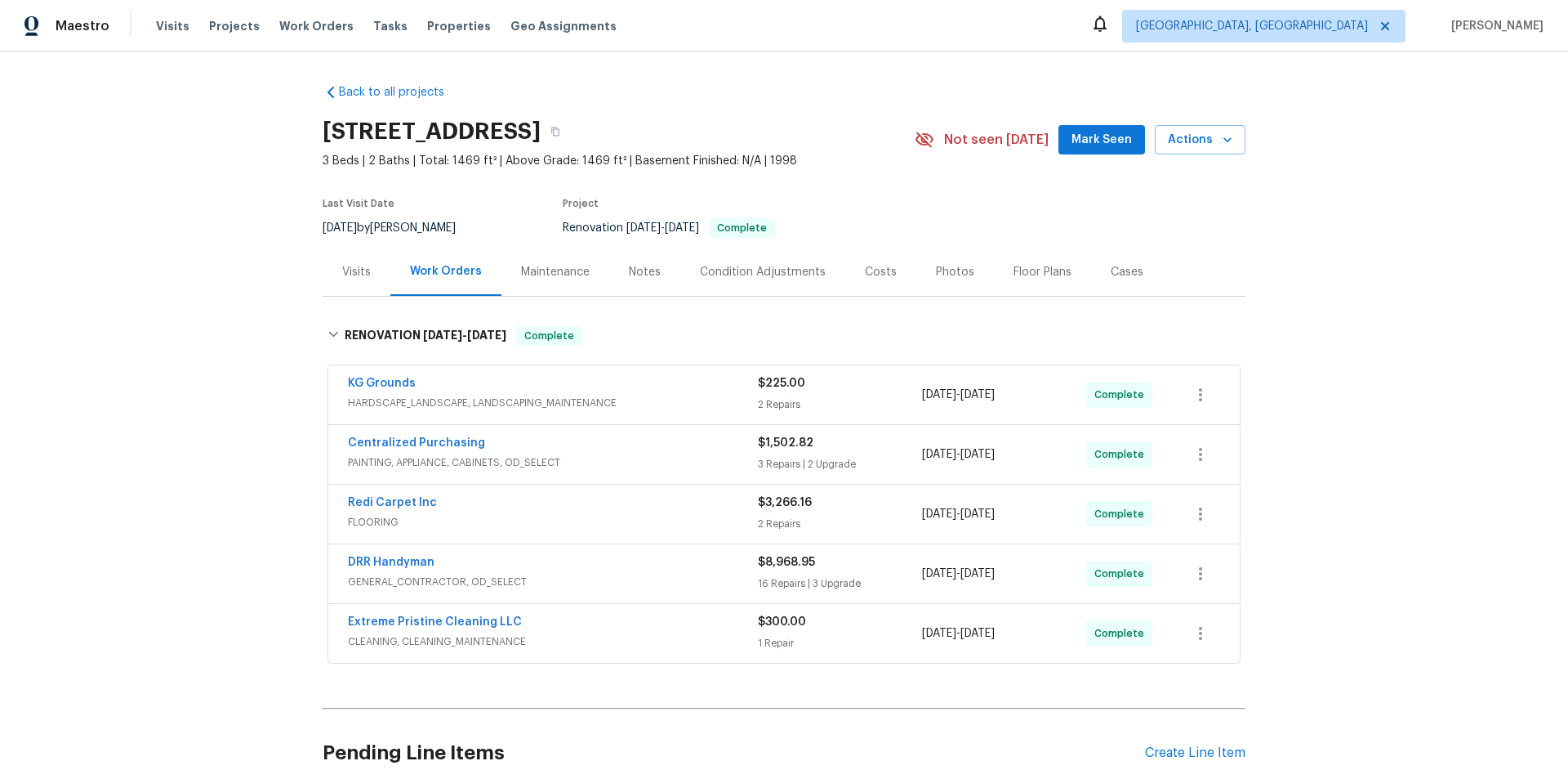
click at [231, 330] on div "Back to all projects [STREET_ADDRESS] 3 Beds | 2 Baths | Total: 1469 ft² | Abov…" at bounding box center [784, 414] width 1568 height 727
click at [217, 269] on div "Back to all projects 3731 Owster Ln, Indianapolis, IN 46237 3 Beds | 2 Baths | …" at bounding box center [784, 414] width 1568 height 727
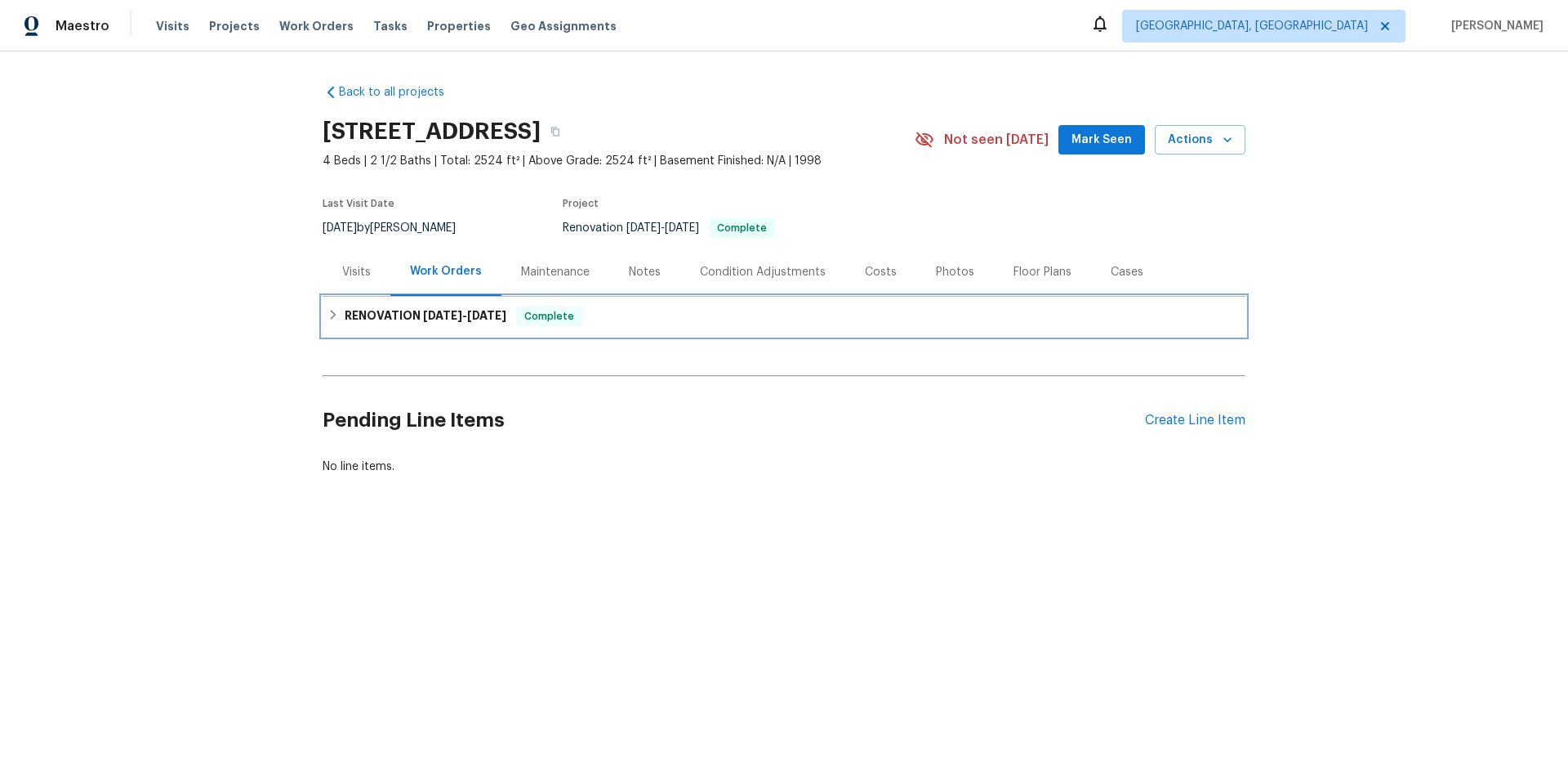
click at [381, 330] on div "RENOVATION [DATE] - [DATE] Complete" at bounding box center [784, 316] width 923 height 39
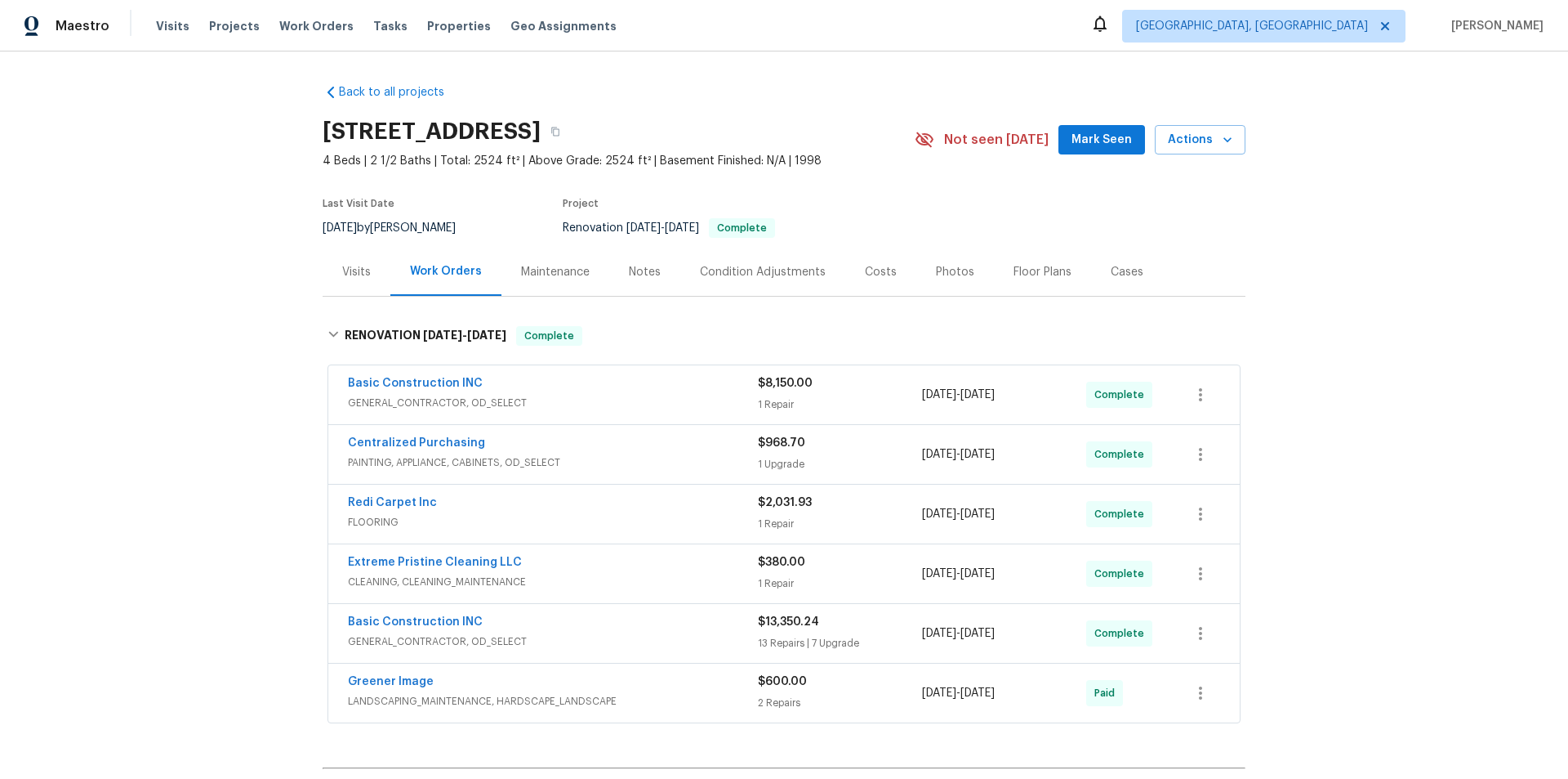
click at [230, 352] on div "Back to all projects [STREET_ADDRESS] 4 Beds | 2 1/2 Baths | Total: 2524 ft² | …" at bounding box center [784, 414] width 1568 height 727
click at [270, 402] on div "Back to all projects [STREET_ADDRESS] 4 Beds | 2 1/2 Baths | Total: 2524 ft² | …" at bounding box center [784, 414] width 1568 height 727
click at [281, 263] on div "Back to all projects [STREET_ADDRESS] 4 Beds | 2 1/2 Baths | Total: 2524 ft² | …" at bounding box center [784, 414] width 1568 height 727
click at [214, 196] on div "Back to all projects 4905 Flame Way, Indianapolis, IN 46254 4 Beds | 2 1/2 Bath…" at bounding box center [784, 414] width 1568 height 727
click at [176, 333] on div "Back to all projects 4905 Flame Way, Indianapolis, IN 46254 4 Beds | 2 1/2 Bath…" at bounding box center [784, 414] width 1568 height 727
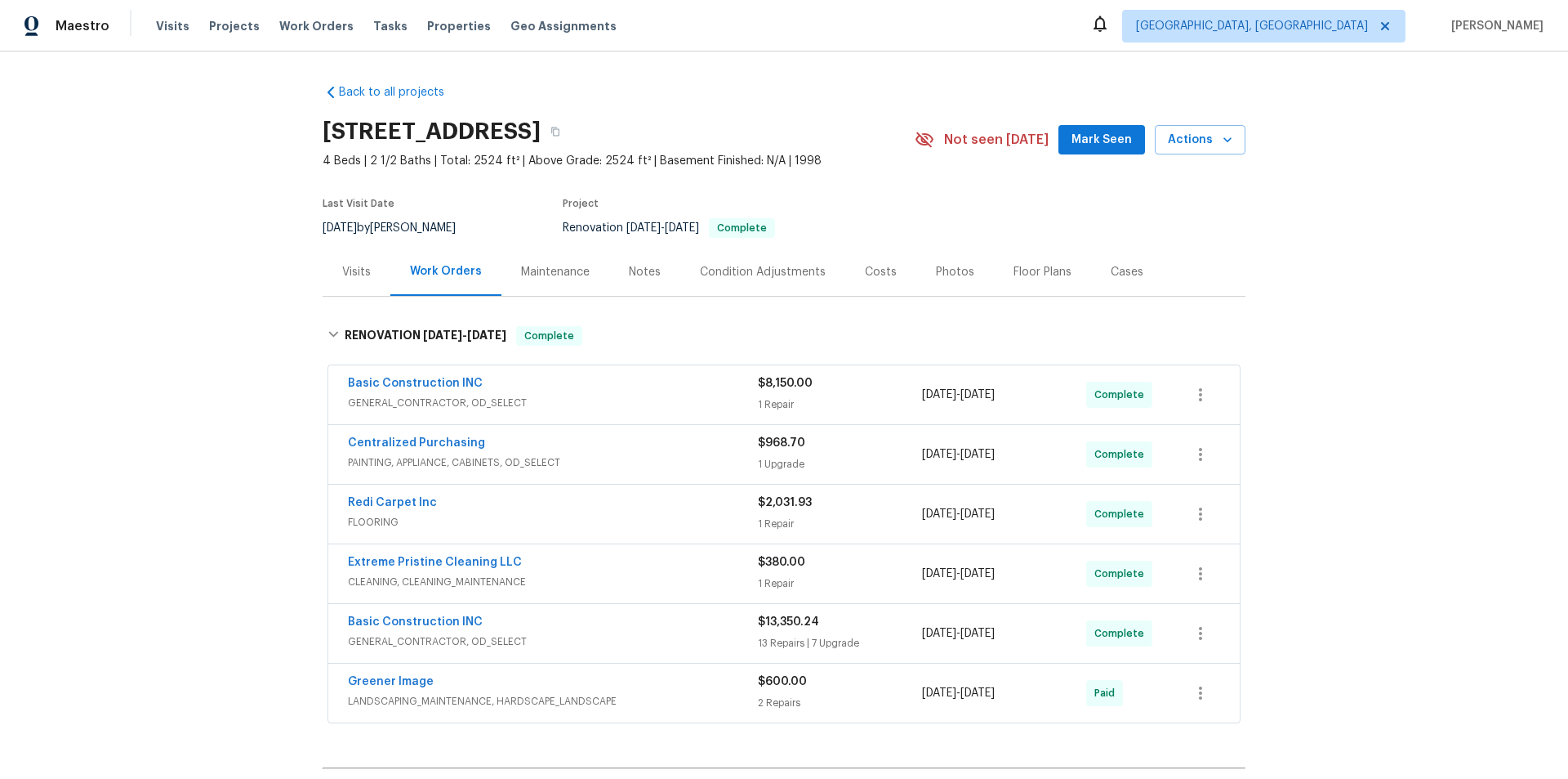
click at [233, 286] on div "Back to all projects 4905 Flame Way, Indianapolis, IN 46254 4 Beds | 2 1/2 Bath…" at bounding box center [784, 414] width 1568 height 727
click at [213, 324] on div "Back to all projects 4905 Flame Way, Indianapolis, IN 46254 4 Beds | 2 1/2 Bath…" at bounding box center [784, 414] width 1568 height 727
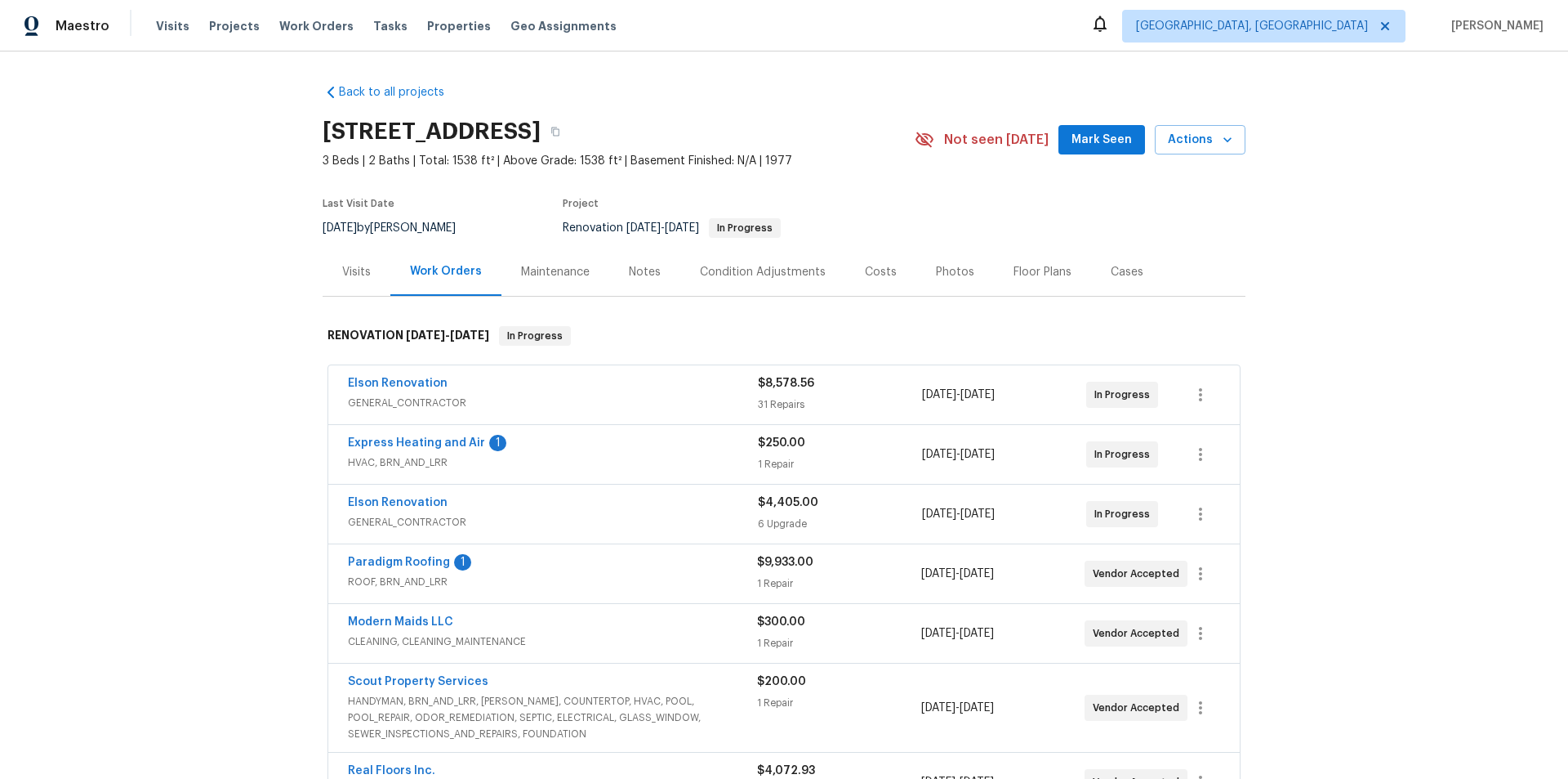
click at [169, 313] on div "Back to all projects 11562 W Ride Dr, Jacksonville, FL 32223 3 Beds | 2 Baths |…" at bounding box center [784, 414] width 1568 height 727
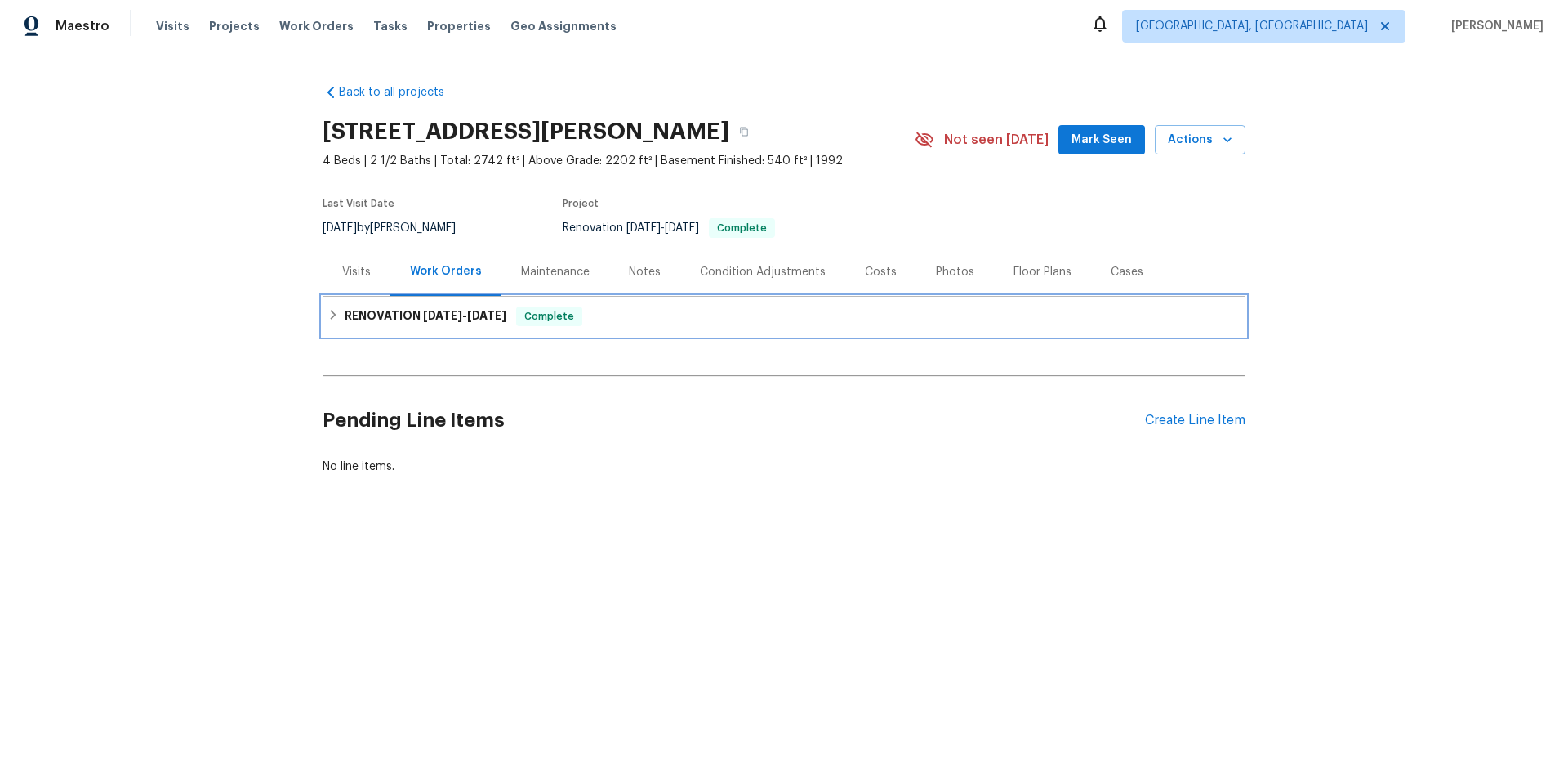
click at [361, 308] on h6 "RENOVATION 8/28/25 - 9/12/25" at bounding box center [425, 316] width 162 height 19
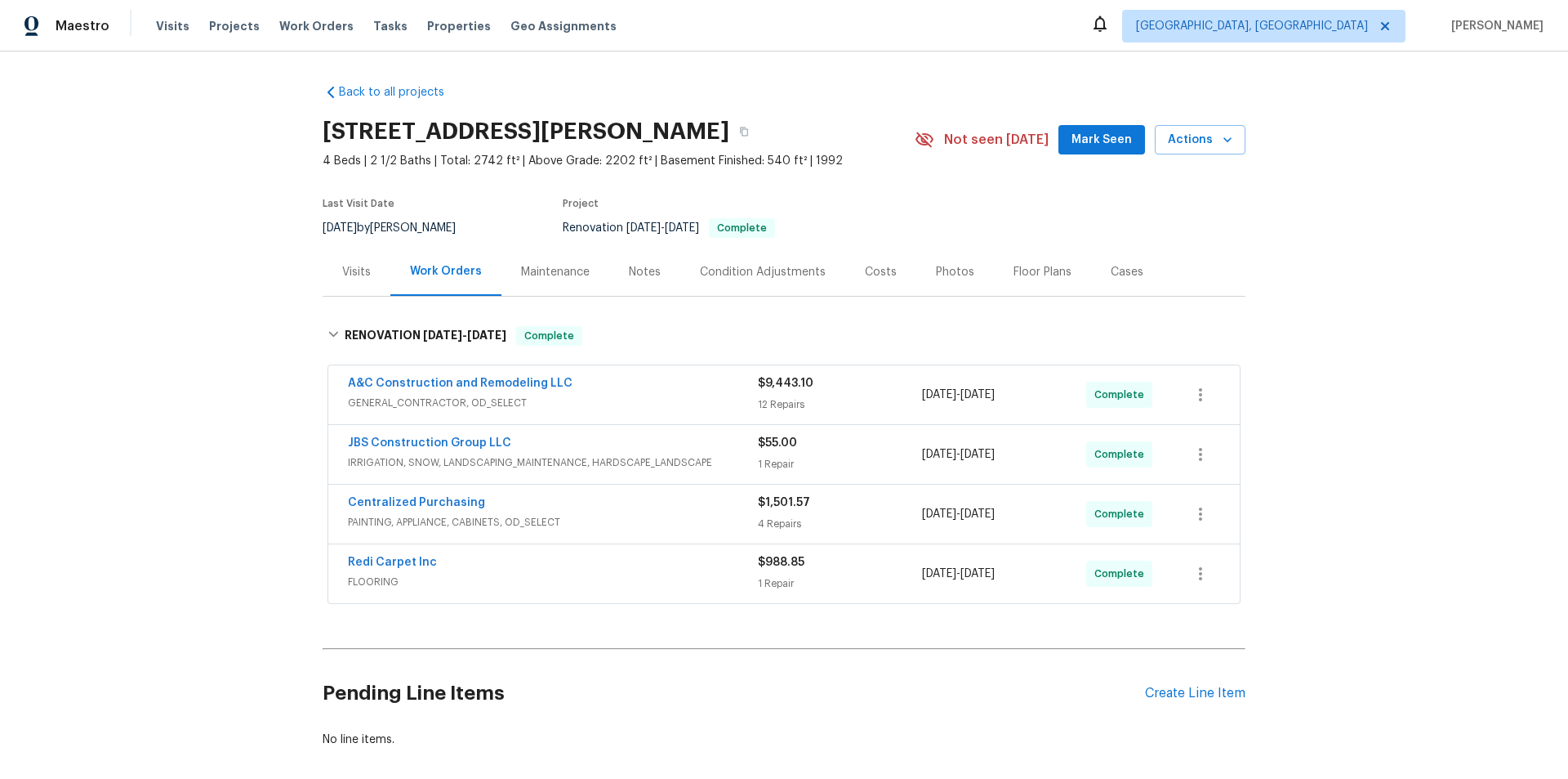
click at [238, 352] on div "Back to all projects 12534 S Alcan Cir, Olathe, KS 66062 4 Beds | 2 1/2 Baths |…" at bounding box center [784, 414] width 1568 height 727
click at [207, 433] on div "Back to all projects 12534 S Alcan Cir, Olathe, KS 66062 4 Beds | 2 1/2 Baths |…" at bounding box center [784, 414] width 1568 height 727
click at [134, 398] on div "Back to all projects 12534 S Alcan Cir, Olathe, KS 66062 4 Beds | 2 1/2 Baths |…" at bounding box center [784, 414] width 1568 height 727
click at [140, 423] on div "Back to all projects 12534 S Alcan Cir, Olathe, KS 66062 4 Beds | 2 1/2 Baths |…" at bounding box center [784, 414] width 1568 height 727
click at [158, 332] on div "Back to all projects 12534 S Alcan Cir, Olathe, KS 66062 4 Beds | 2 1/2 Baths |…" at bounding box center [784, 414] width 1568 height 727
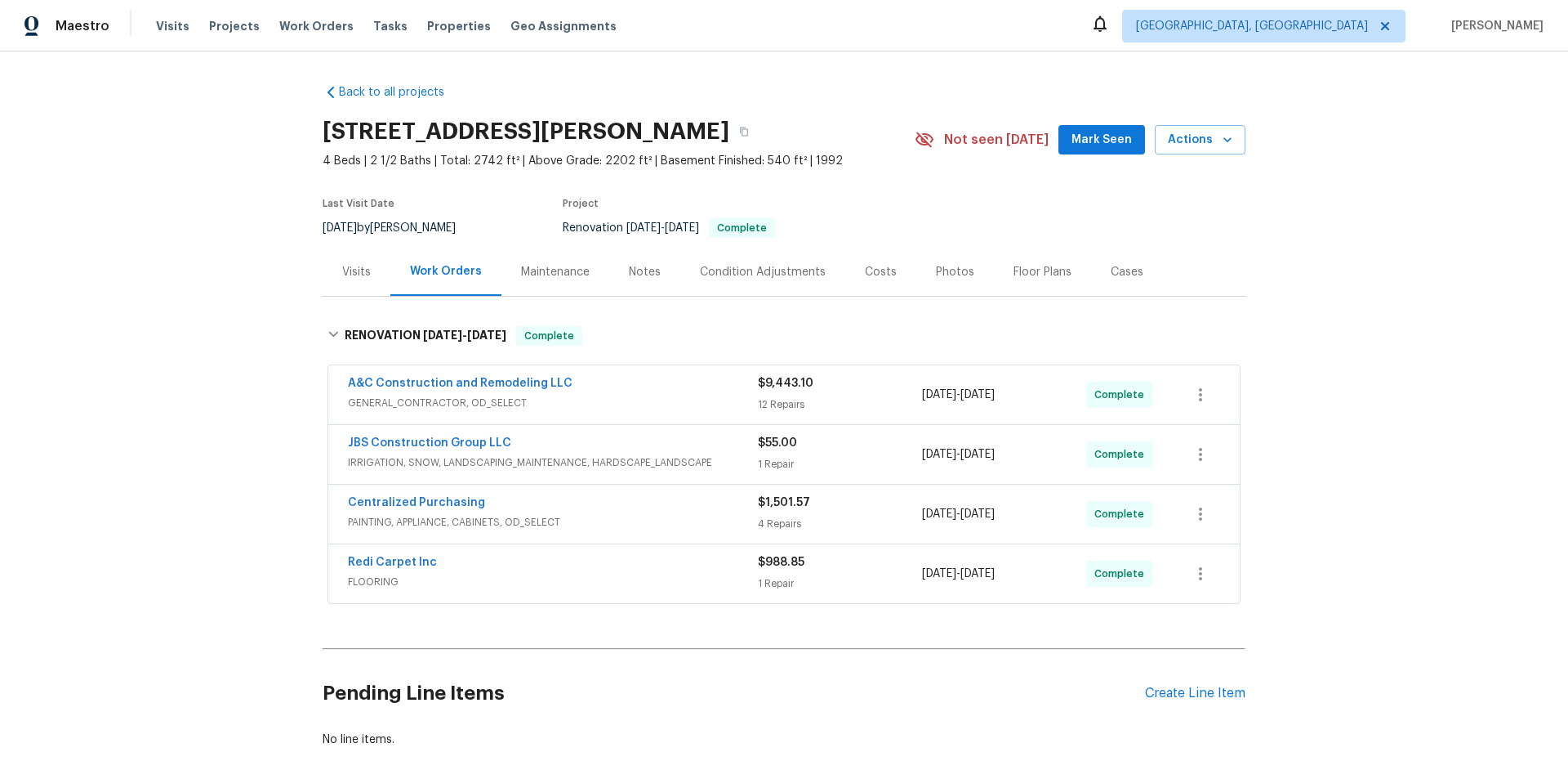
click at [214, 272] on div "Back to all projects 12534 S Alcan Cir, Olathe, KS 66062 4 Beds | 2 1/2 Baths |…" at bounding box center [784, 414] width 1568 height 727
click at [196, 261] on div "Back to all projects 12534 S Alcan Cir, Olathe, KS 66062 4 Beds | 2 1/2 Baths |…" at bounding box center [784, 414] width 1568 height 727
click at [188, 388] on div "Back to all projects 12534 S Alcan Cir, Olathe, KS 66062 4 Beds | 2 1/2 Baths |…" at bounding box center [784, 414] width 1568 height 727
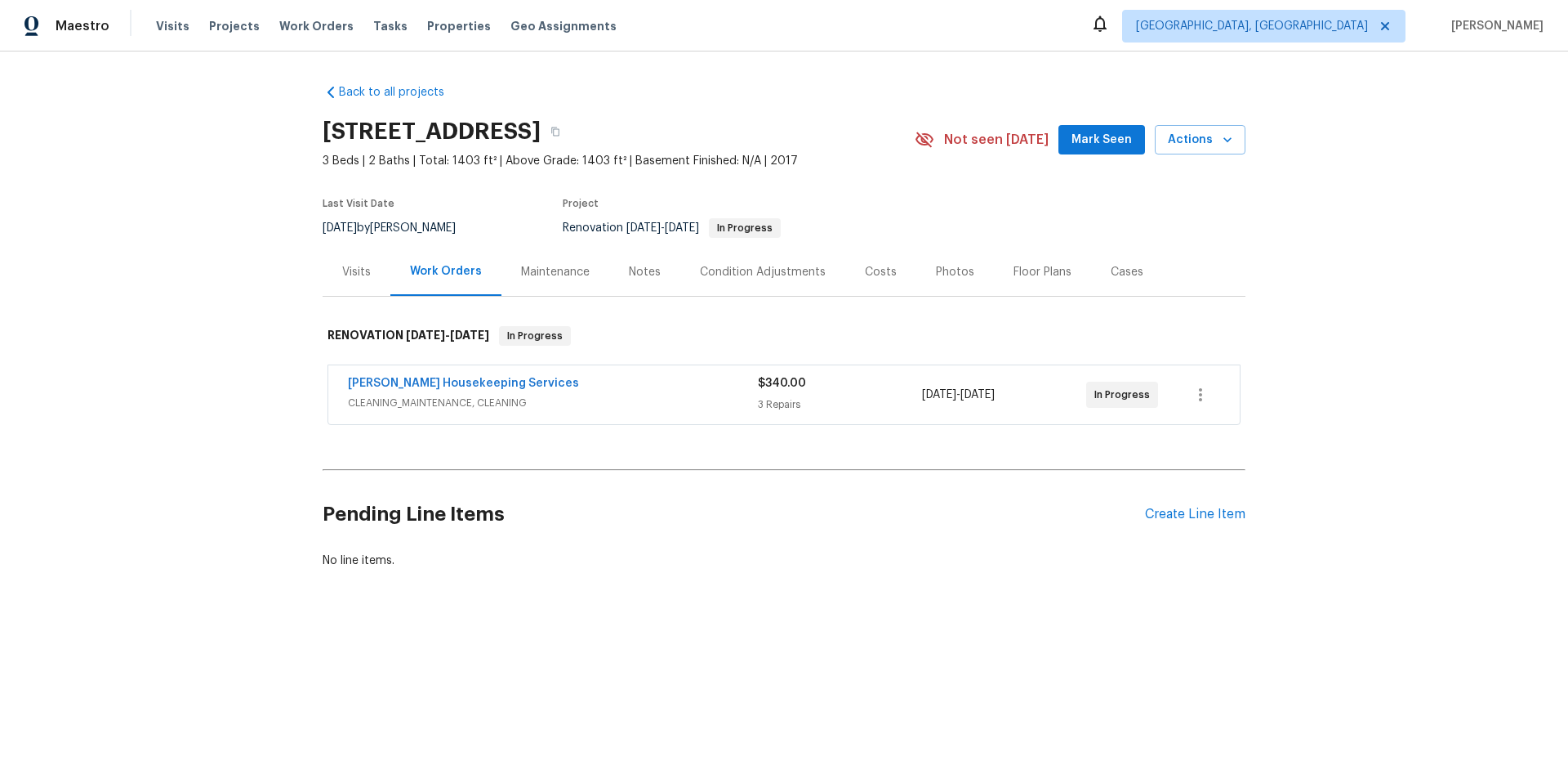
click at [241, 340] on div "Back to all projects 2501 Stoneham, Temple, TX 76504 3 Beds | 2 Baths | Total: …" at bounding box center [784, 365] width 1568 height 628
click at [144, 360] on div "Back to all projects 2501 Stoneham, Temple, TX 76504 3 Beds | 2 Baths | Total: …" at bounding box center [784, 365] width 1568 height 628
click at [231, 299] on div "Back to all projects 2501 Stoneham, Temple, TX 76504 3 Beds | 2 Baths | Total: …" at bounding box center [784, 365] width 1568 height 628
click at [283, 249] on div "Back to all projects 2501 Stoneham, Temple, TX 76504 3 Beds | 2 Baths | Total: …" at bounding box center [784, 365] width 1568 height 628
click at [234, 261] on div "Back to all projects 2501 Stoneham, Temple, TX 76504 3 Beds | 2 Baths | Total: …" at bounding box center [784, 365] width 1568 height 628
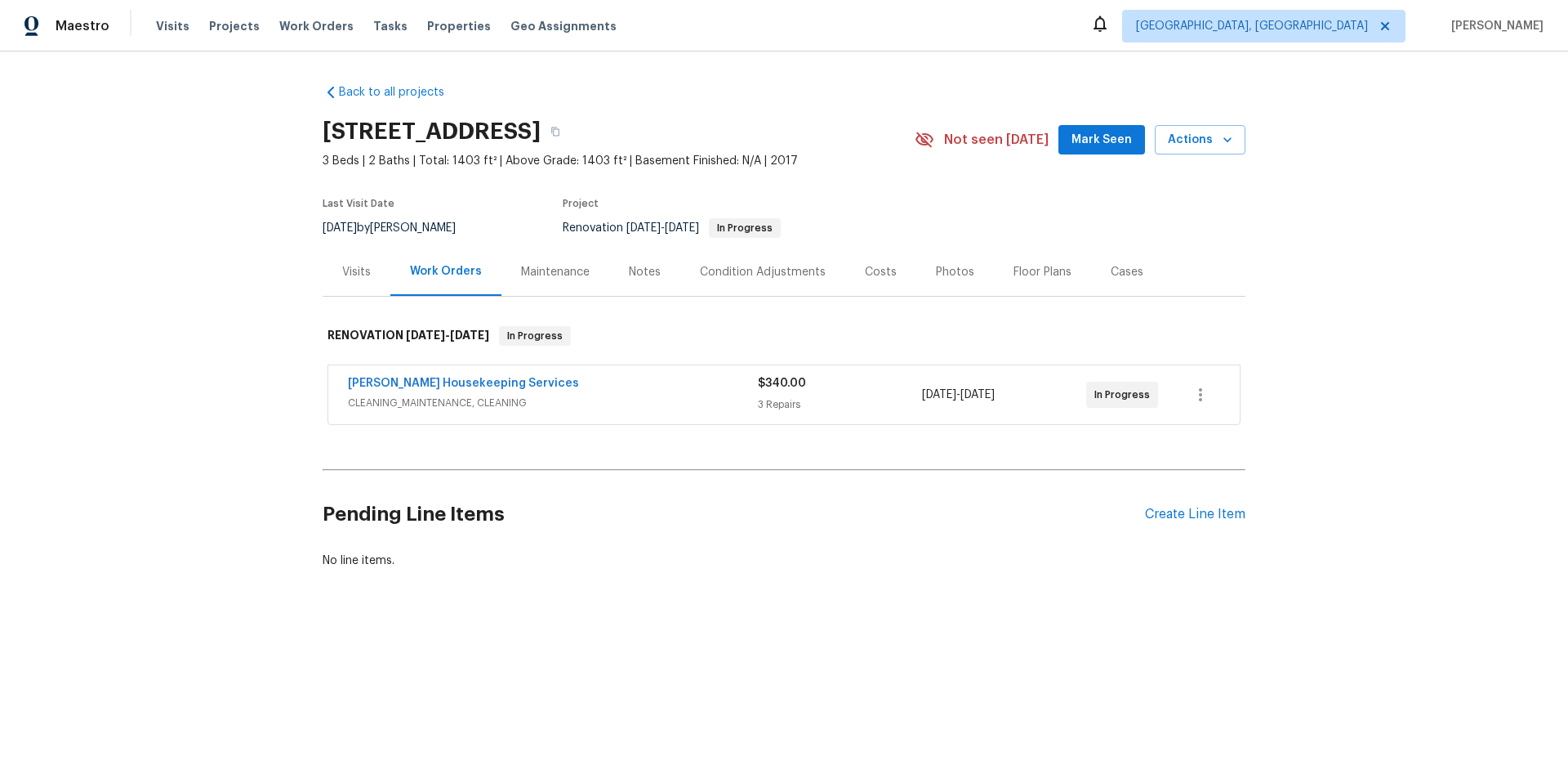
click at [202, 223] on div "Back to all projects 2501 Stoneham, Temple, TX 76504 3 Beds | 2 Baths | Total: …" at bounding box center [784, 365] width 1568 height 628
click at [208, 235] on div "Back to all projects 2501 Stoneham, Temple, TX 76504 3 Beds | 2 Baths | Total: …" at bounding box center [784, 365] width 1568 height 628
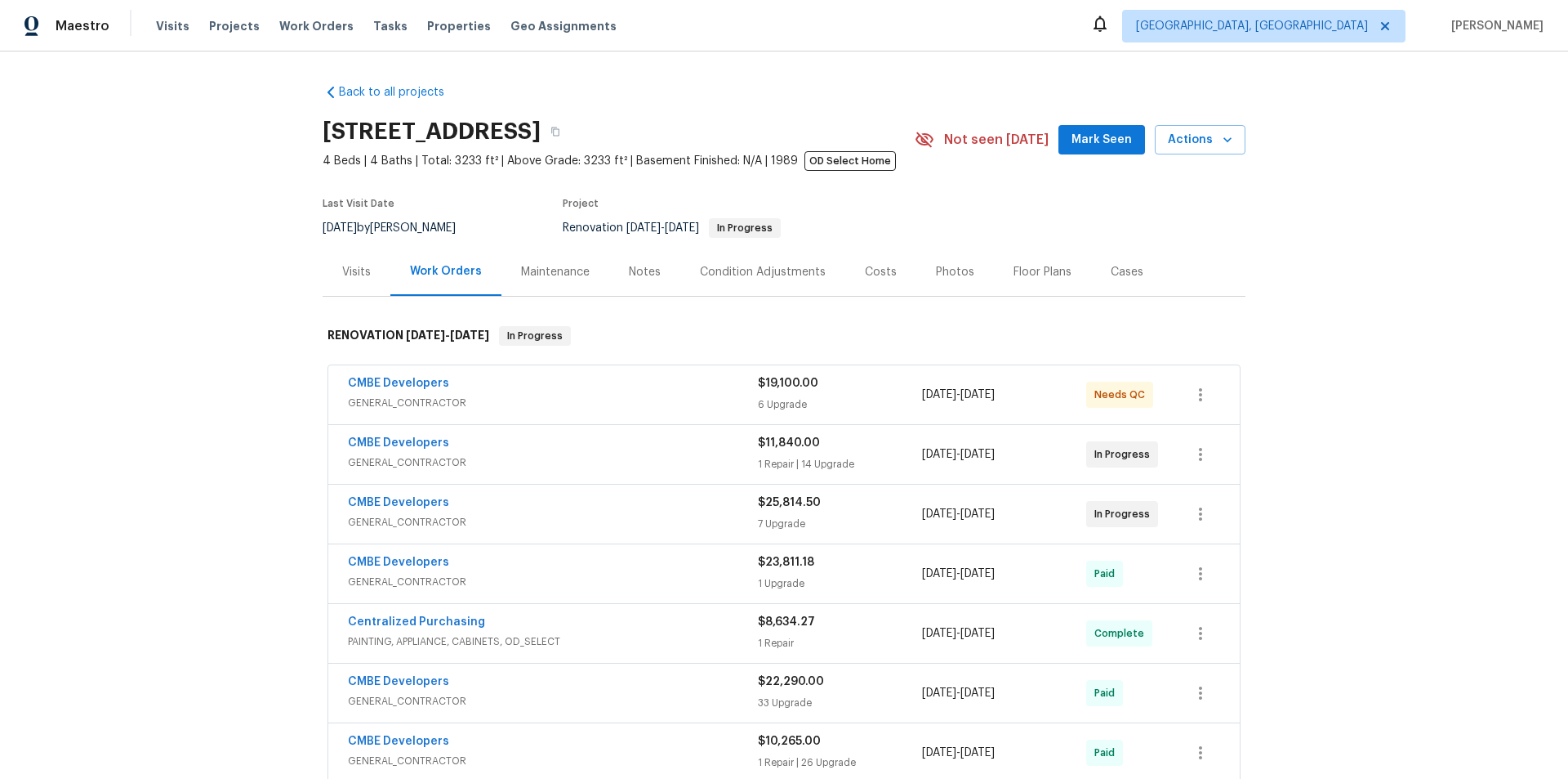
click at [205, 459] on div "Back to all projects [STREET_ADDRESS] 4 Beds | 4 Baths | Total: 3233 ft² | Abov…" at bounding box center [784, 414] width 1568 height 727
click at [262, 454] on div "Back to all projects [STREET_ADDRESS] 4 Beds | 4 Baths | Total: 3233 ft² | Abov…" at bounding box center [784, 414] width 1568 height 727
click at [209, 380] on div "Back to all projects [STREET_ADDRESS] 4 Beds | 4 Baths | Total: 3233 ft² | Abov…" at bounding box center [784, 414] width 1568 height 727
click at [212, 418] on div "Back to all projects [STREET_ADDRESS] 4 Beds | 4 Baths | Total: 3233 ft² | Abov…" at bounding box center [784, 414] width 1568 height 727
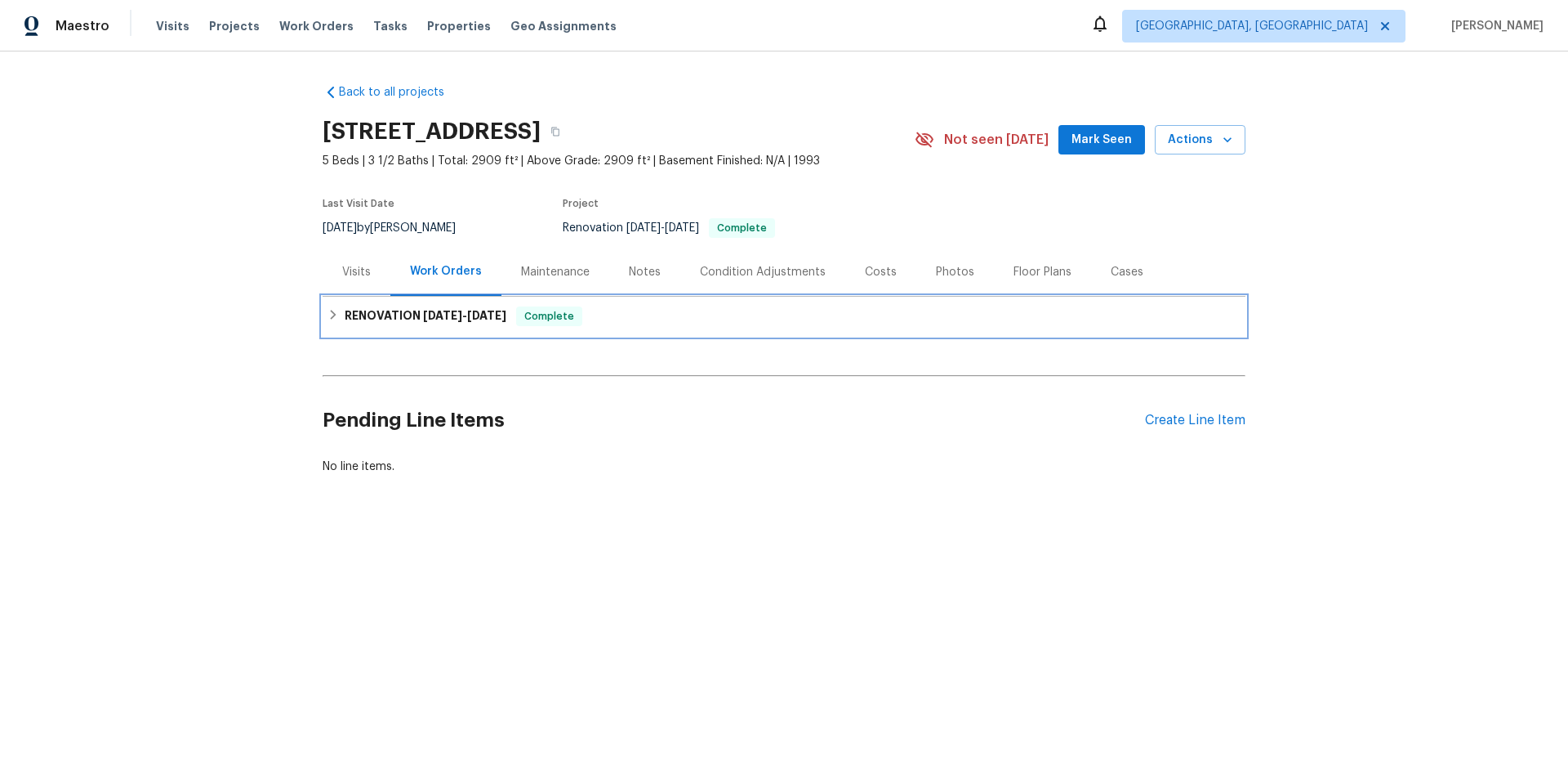
click at [348, 310] on h6 "RENOVATION [DATE] - [DATE]" at bounding box center [425, 316] width 162 height 19
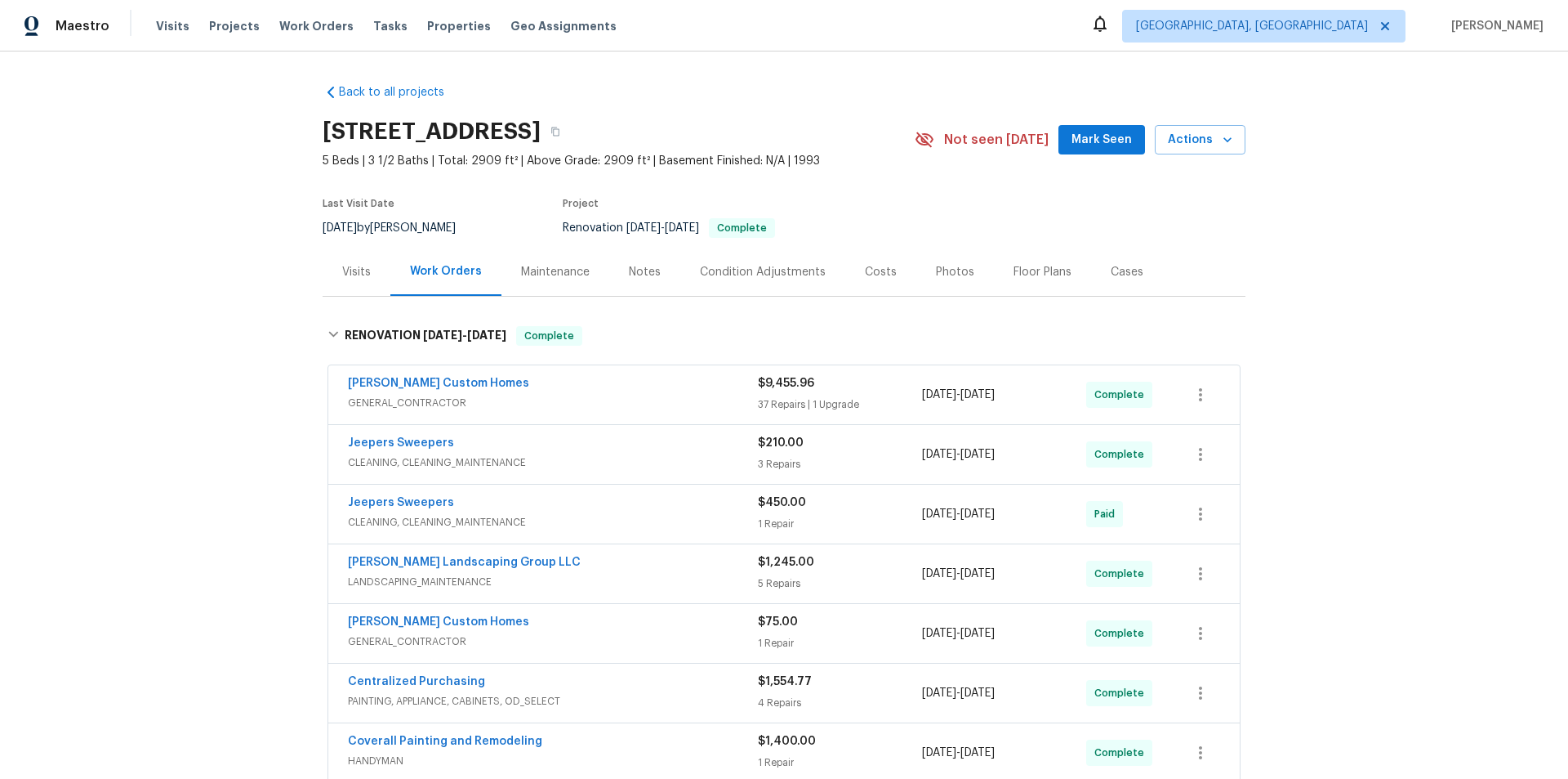
click at [234, 268] on div "Back to all projects [STREET_ADDRESS] 5 Beds | 3 1/2 Baths | Total: 2909 ft² | …" at bounding box center [784, 414] width 1568 height 727
click at [257, 361] on div "Back to all projects [STREET_ADDRESS] 5 Beds | 3 1/2 Baths | Total: 2909 ft² | …" at bounding box center [784, 414] width 1568 height 727
click at [207, 364] on div "Back to all projects [STREET_ADDRESS] 5 Beds | 3 1/2 Baths | Total: 2909 ft² | …" at bounding box center [784, 414] width 1568 height 727
click at [241, 204] on div "Back to all projects [STREET_ADDRESS] 5 Beds | 3 1/2 Baths | Total: 2909 ft² | …" at bounding box center [784, 414] width 1568 height 727
